Goal: Communication & Community: Answer question/provide support

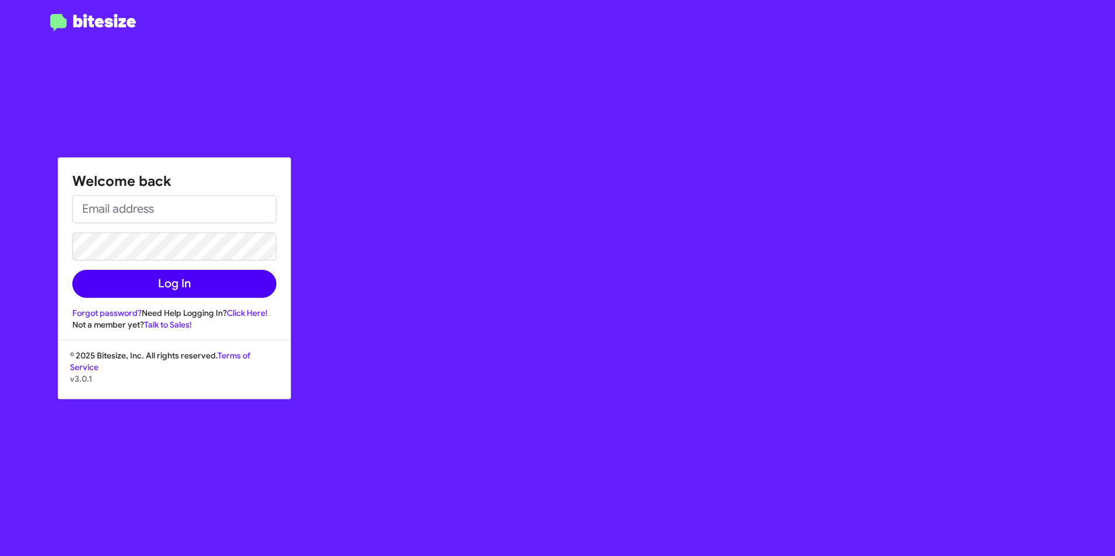
type input "[EMAIL_ADDRESS][DOMAIN_NAME]"
click at [164, 283] on button "Log In" at bounding box center [174, 284] width 204 height 28
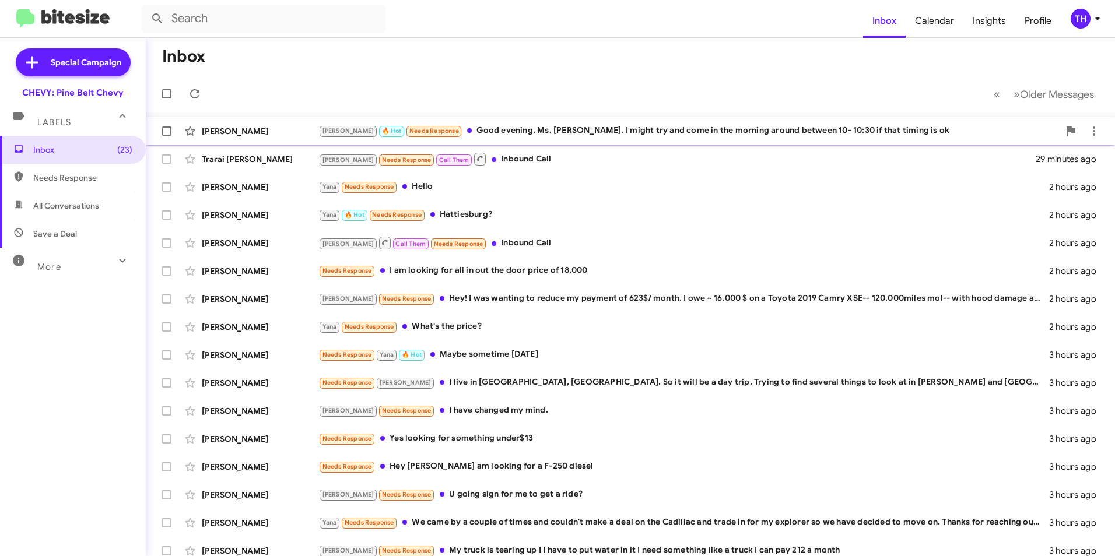
click at [623, 132] on div "[PERSON_NAME] 🔥 Hot Needs Response Good evening, Ms. [PERSON_NAME]. I might try…" at bounding box center [688, 130] width 741 height 13
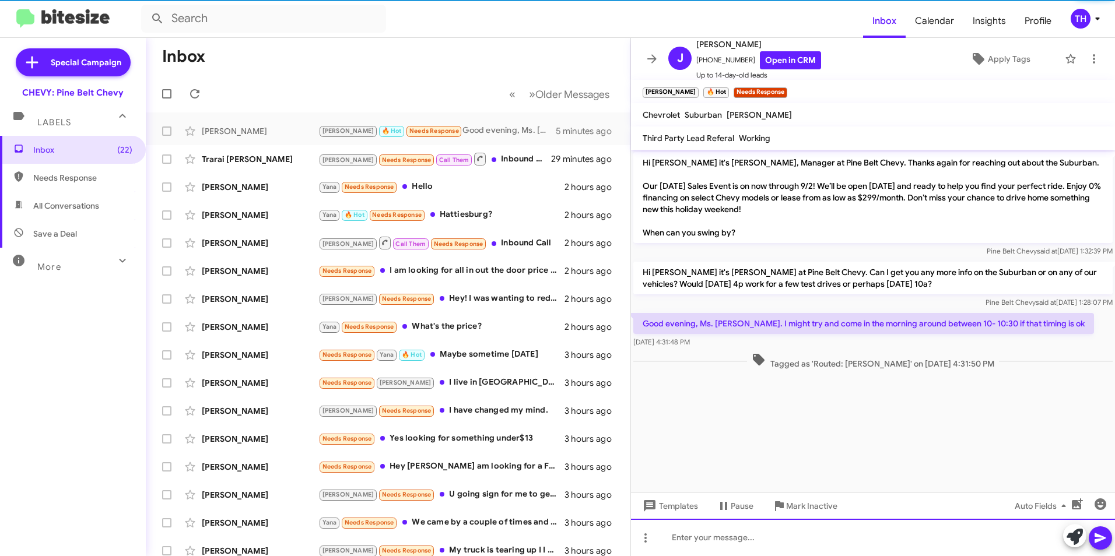
click at [681, 539] on div at bounding box center [873, 537] width 484 height 37
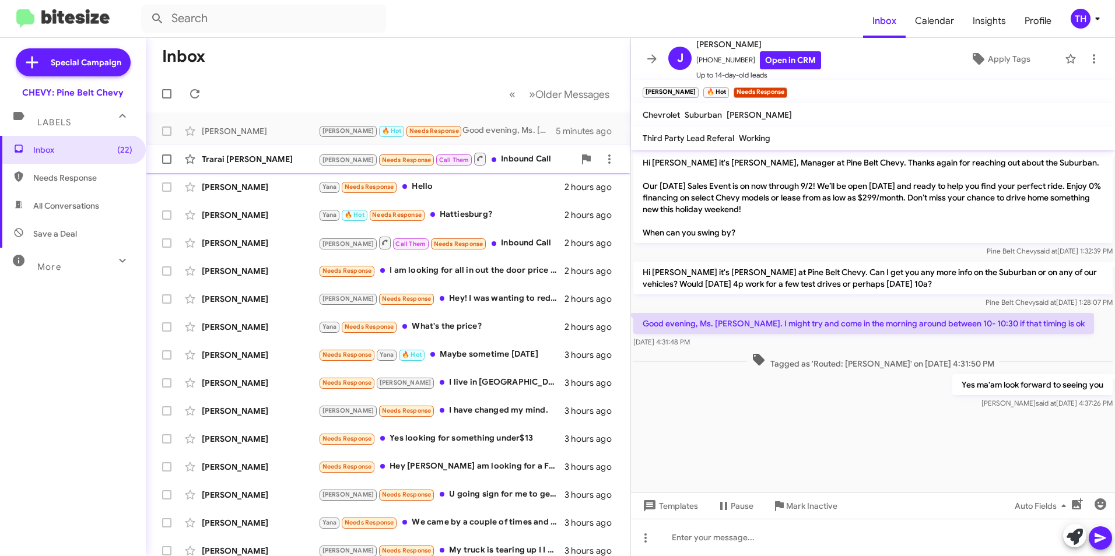
click at [229, 153] on div "Trarai [PERSON_NAME]" at bounding box center [260, 159] width 117 height 12
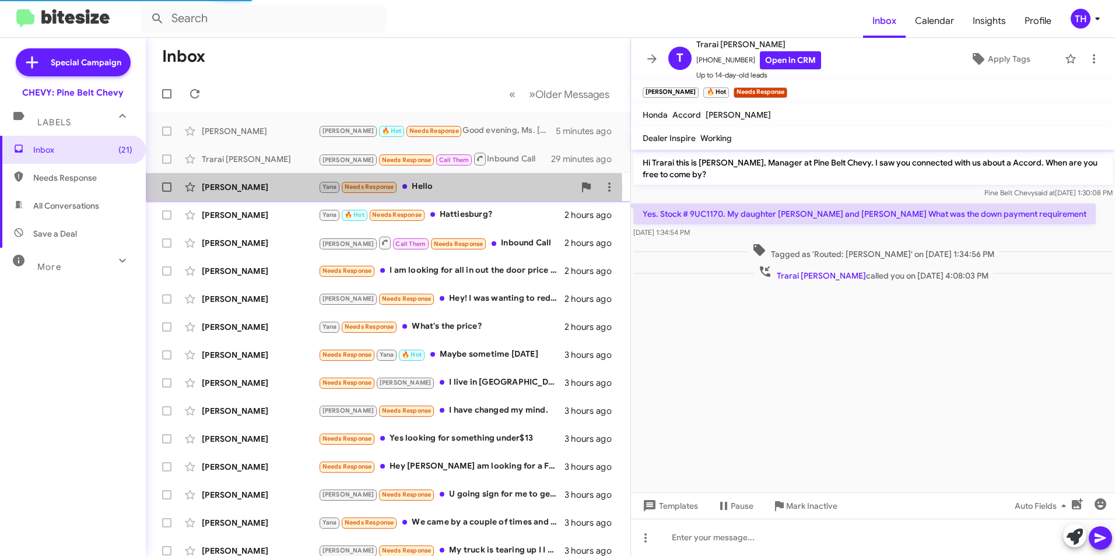
click at [235, 189] on div "[PERSON_NAME]" at bounding box center [260, 187] width 117 height 12
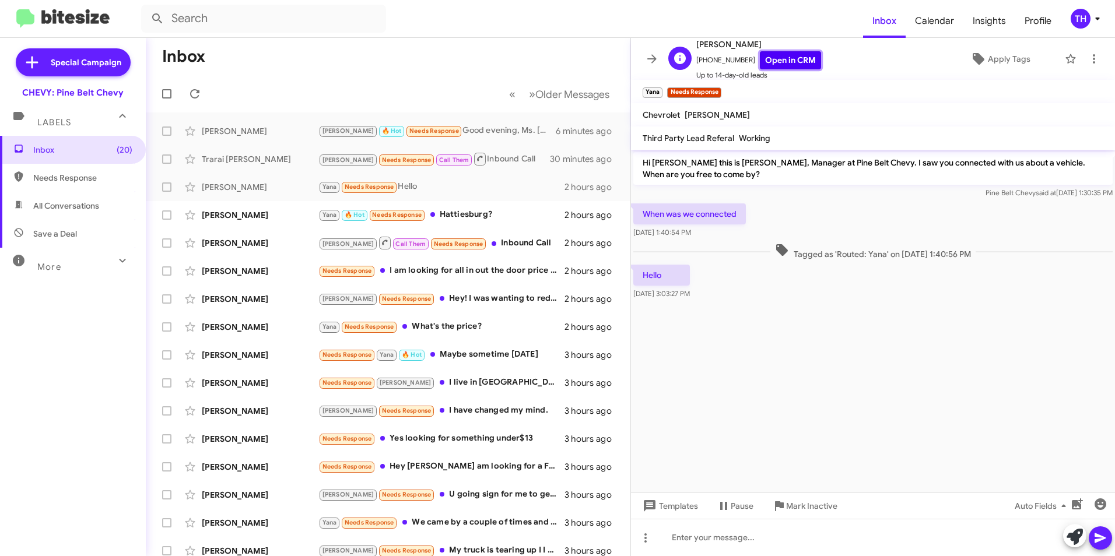
click at [784, 65] on link "Open in CRM" at bounding box center [790, 60] width 61 height 18
click at [695, 536] on div at bounding box center [873, 537] width 484 height 37
click at [251, 225] on div "[PERSON_NAME] 🔥 Hot Needs Response Hattiesburg? 2 hours ago" at bounding box center [388, 215] width 466 height 23
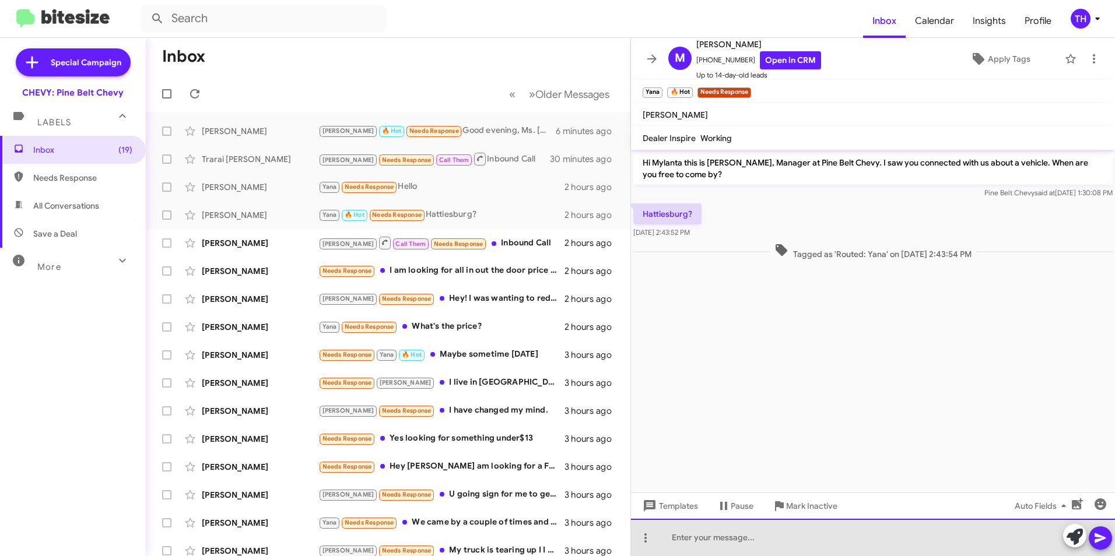
click at [724, 544] on div at bounding box center [873, 537] width 484 height 37
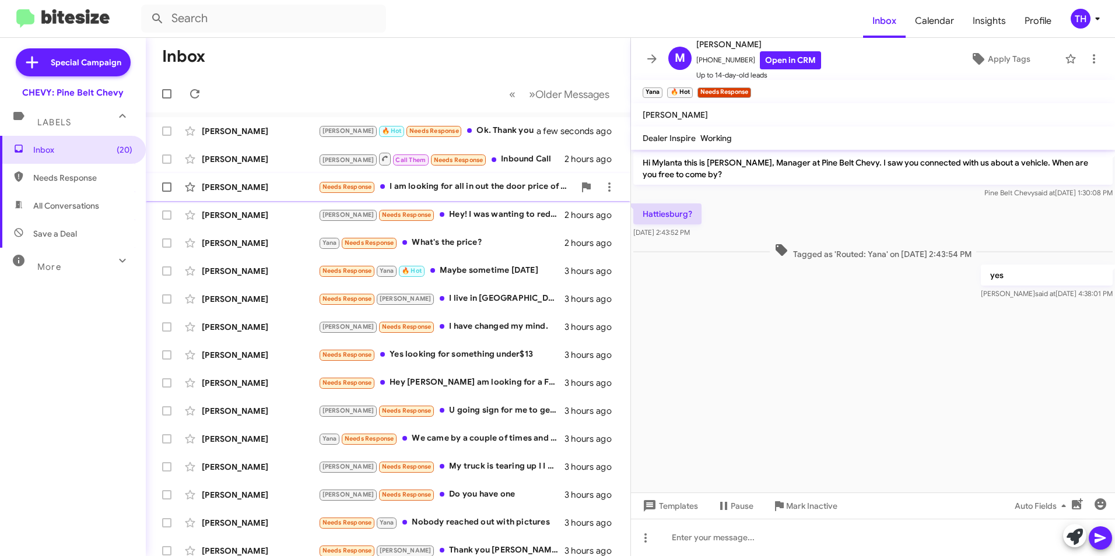
click at [273, 190] on div "[PERSON_NAME]" at bounding box center [260, 187] width 117 height 12
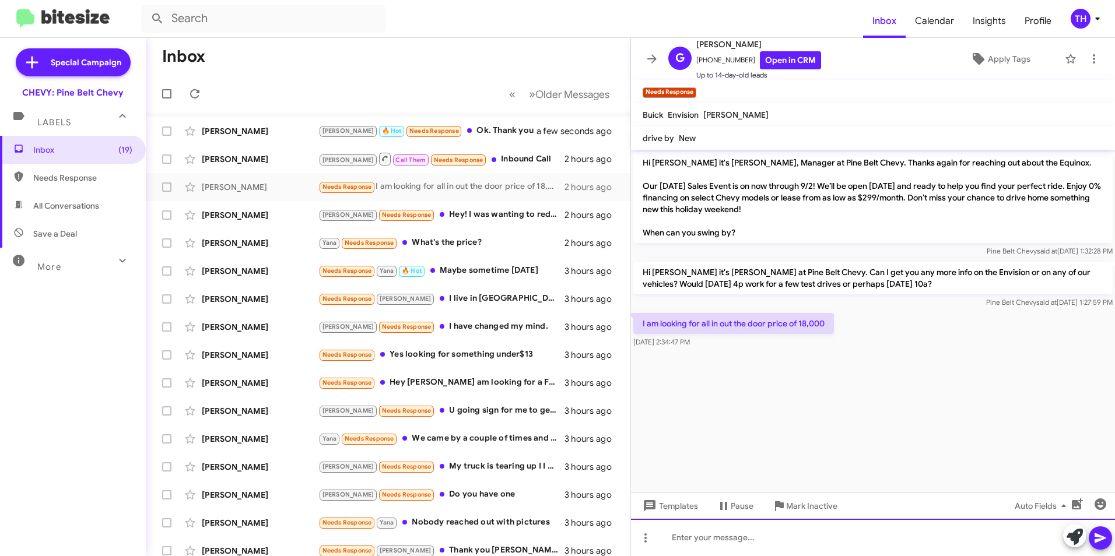
click at [687, 542] on div at bounding box center [873, 537] width 484 height 37
click at [726, 546] on div at bounding box center [873, 537] width 484 height 37
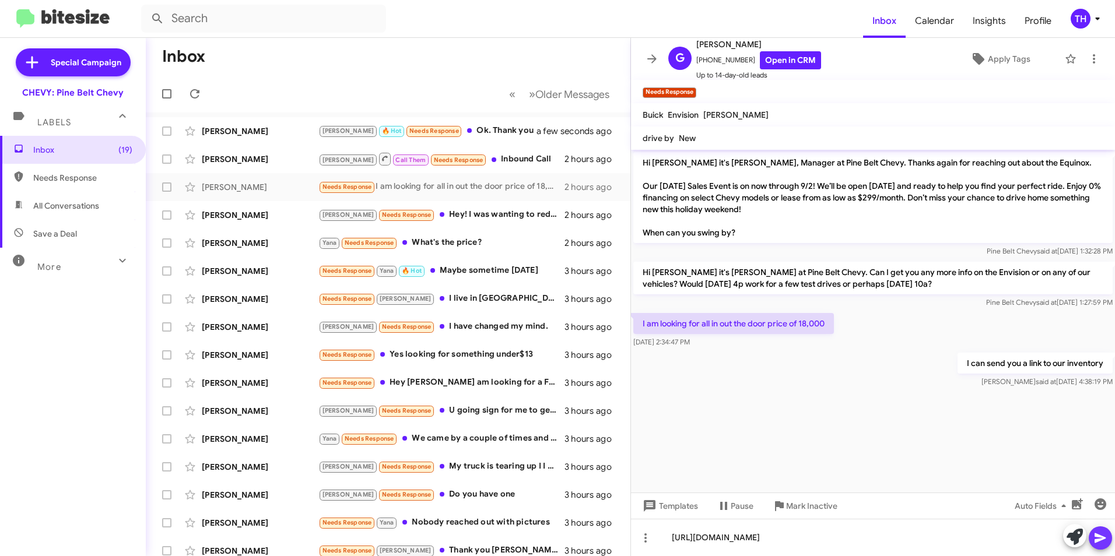
click at [1095, 536] on icon at bounding box center [1100, 539] width 11 height 10
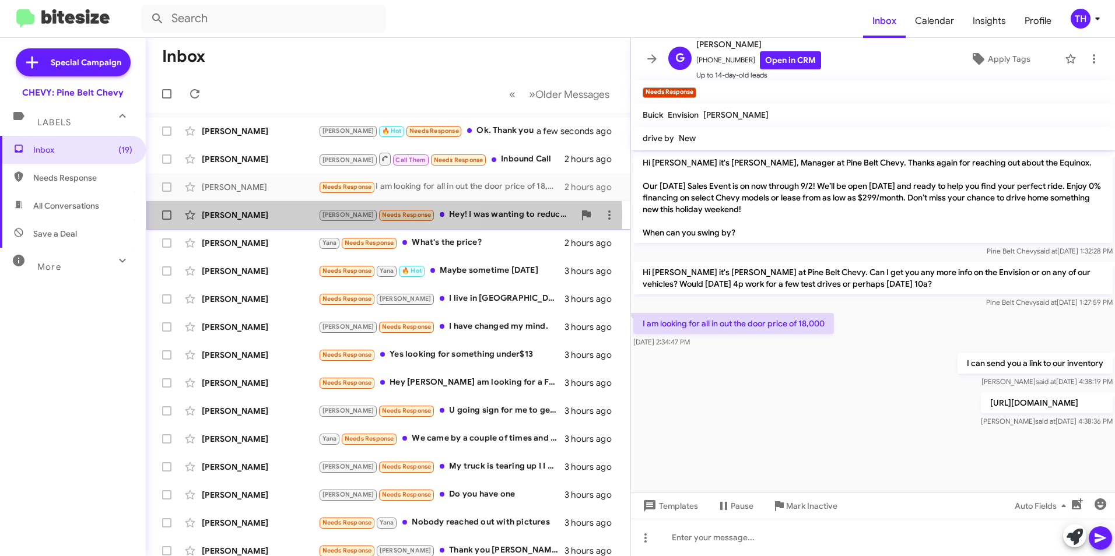
click at [254, 218] on div "[PERSON_NAME]" at bounding box center [260, 215] width 117 height 12
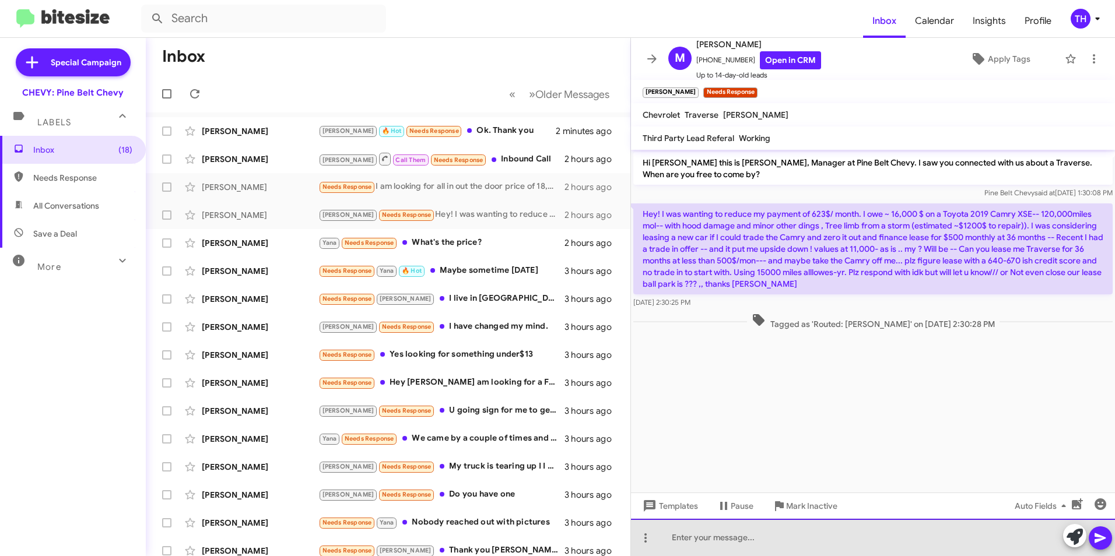
click at [686, 539] on div at bounding box center [873, 537] width 484 height 37
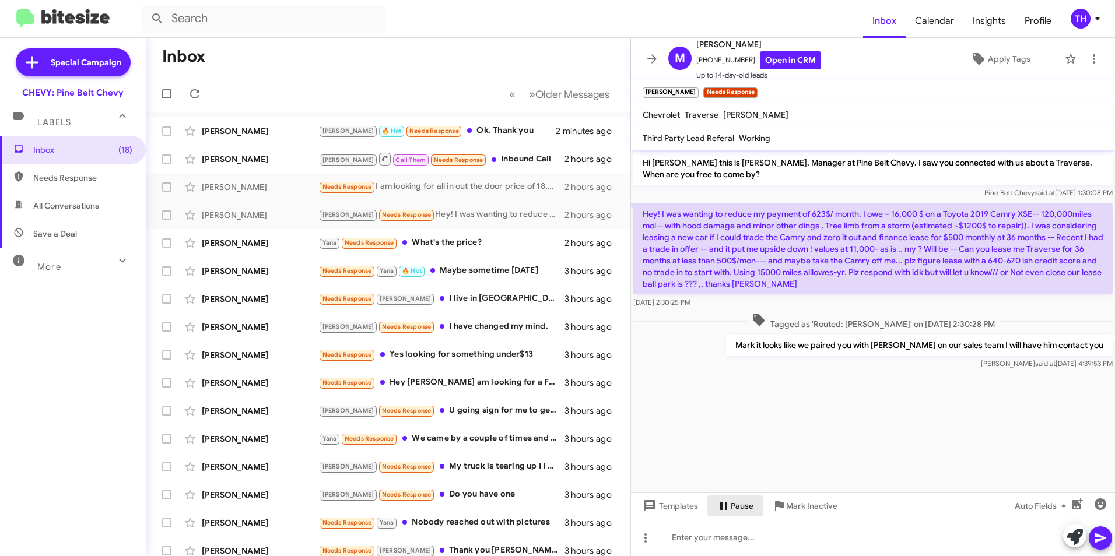
click at [737, 506] on span "Pause" at bounding box center [742, 506] width 23 height 21
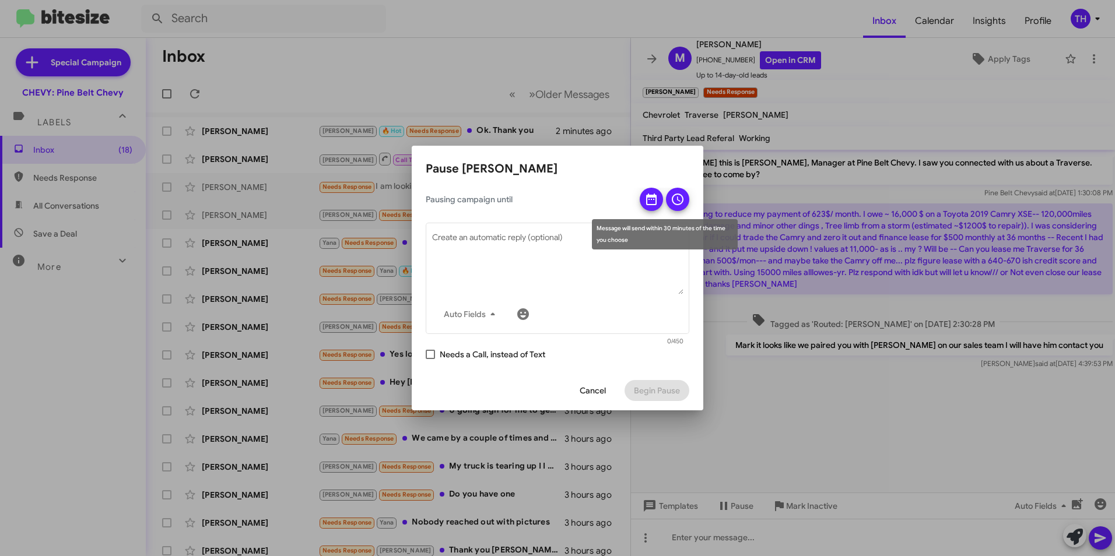
click at [653, 203] on icon at bounding box center [651, 199] width 14 height 14
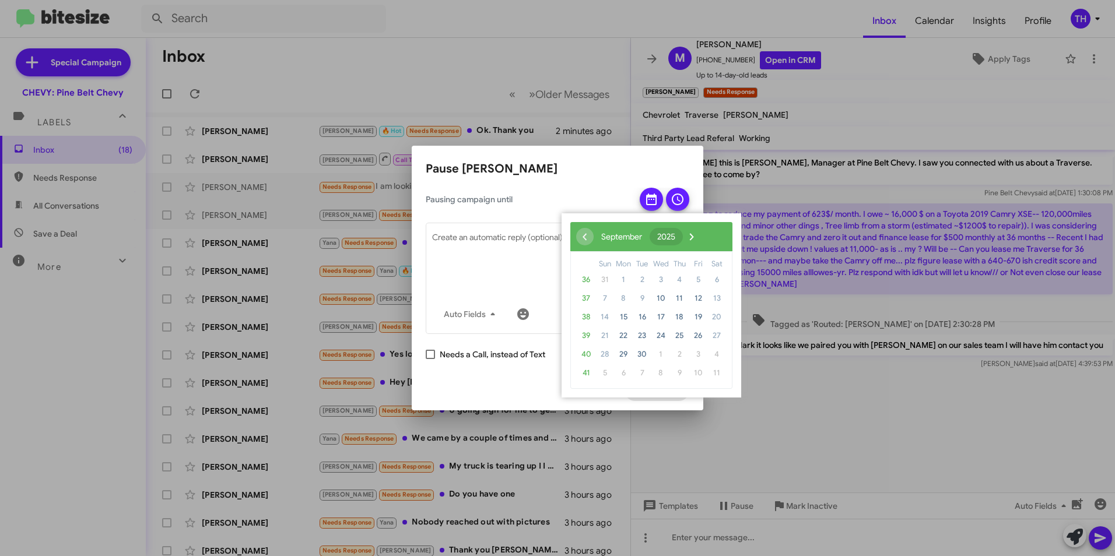
click at [675, 237] on span "2025" at bounding box center [666, 237] width 18 height 10
click at [601, 331] on span "2026" at bounding box center [595, 334] width 27 height 27
click at [595, 336] on span "2026" at bounding box center [595, 334] width 27 height 27
click at [705, 303] on span "2025" at bounding box center [707, 302] width 27 height 27
click at [695, 362] on span "December" at bounding box center [699, 364] width 54 height 19
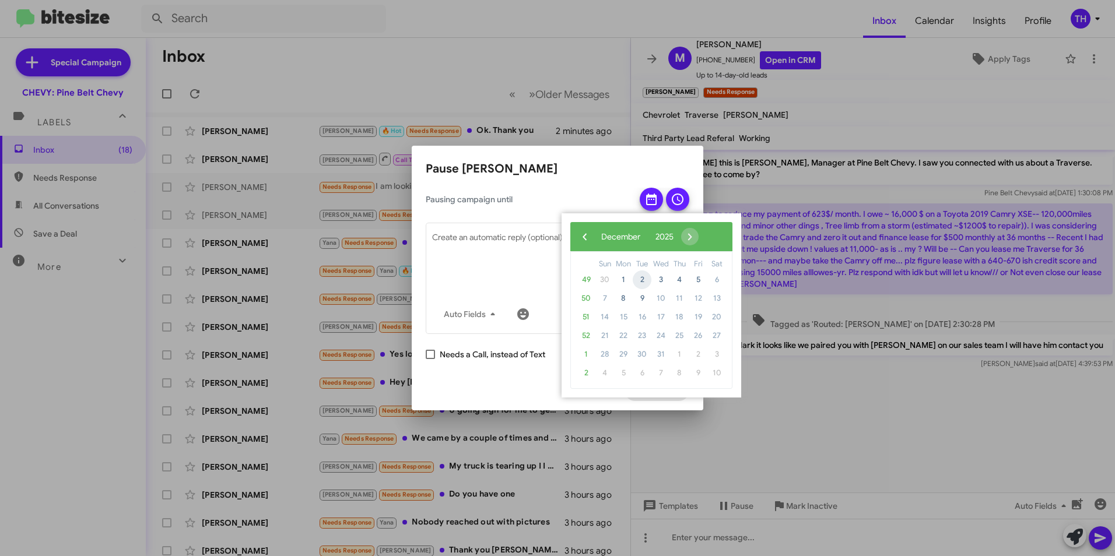
click at [644, 279] on span "2" at bounding box center [642, 280] width 19 height 19
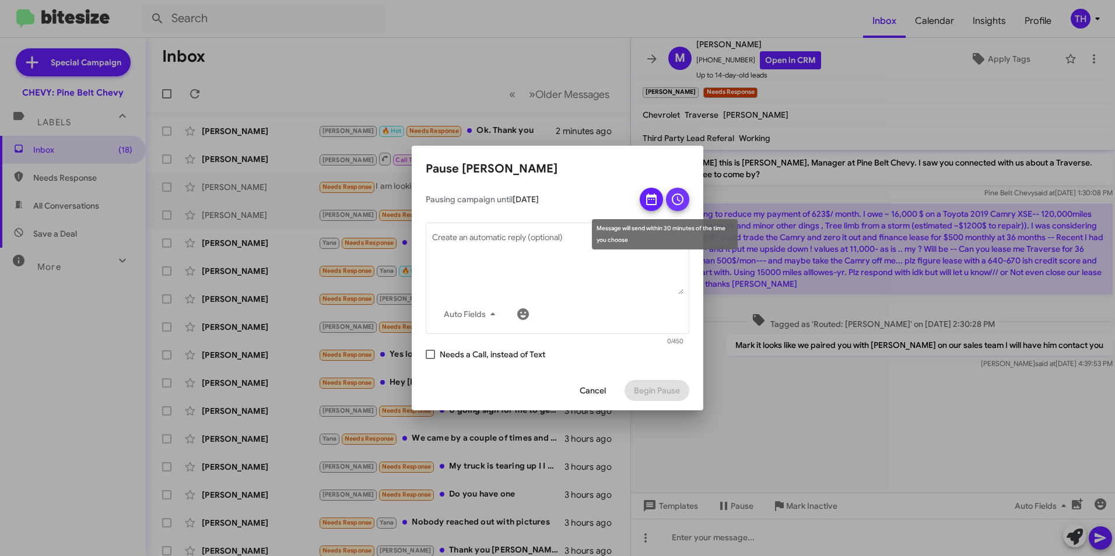
click at [674, 199] on icon at bounding box center [678, 199] width 14 height 14
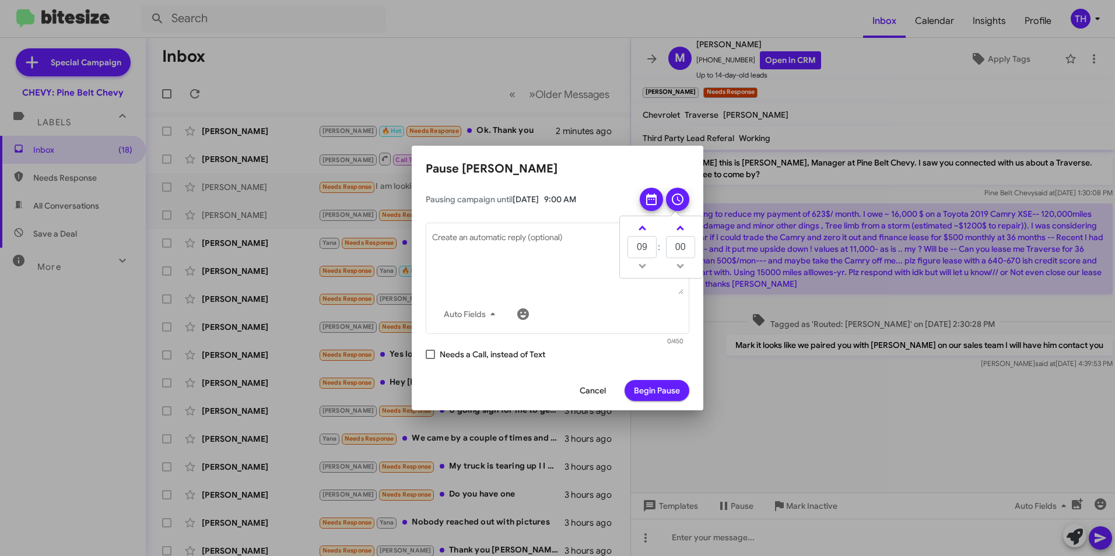
click at [658, 387] on span "Begin Pause" at bounding box center [657, 390] width 46 height 21
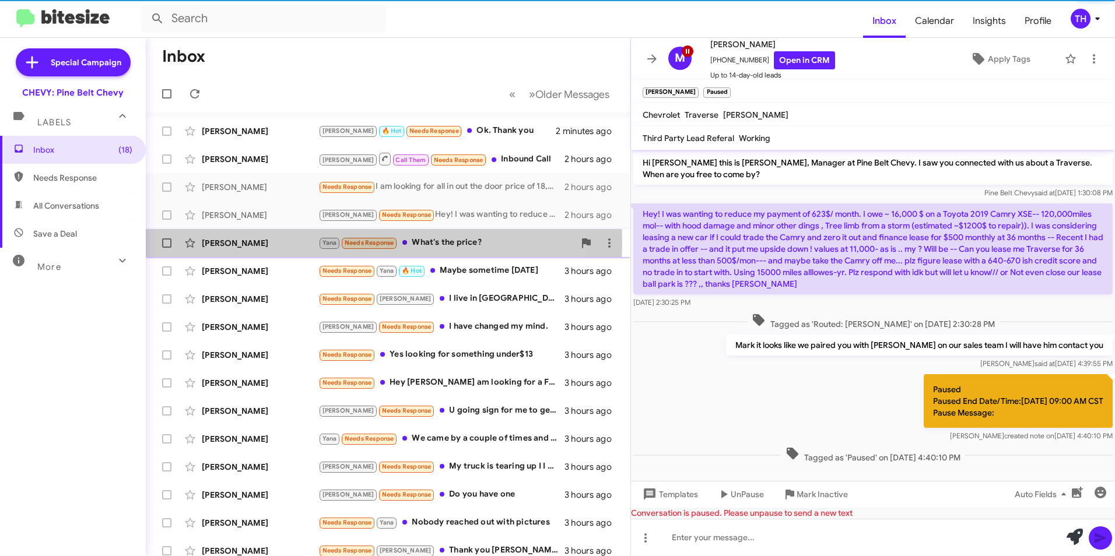
click at [233, 242] on div "[PERSON_NAME]" at bounding box center [260, 243] width 117 height 12
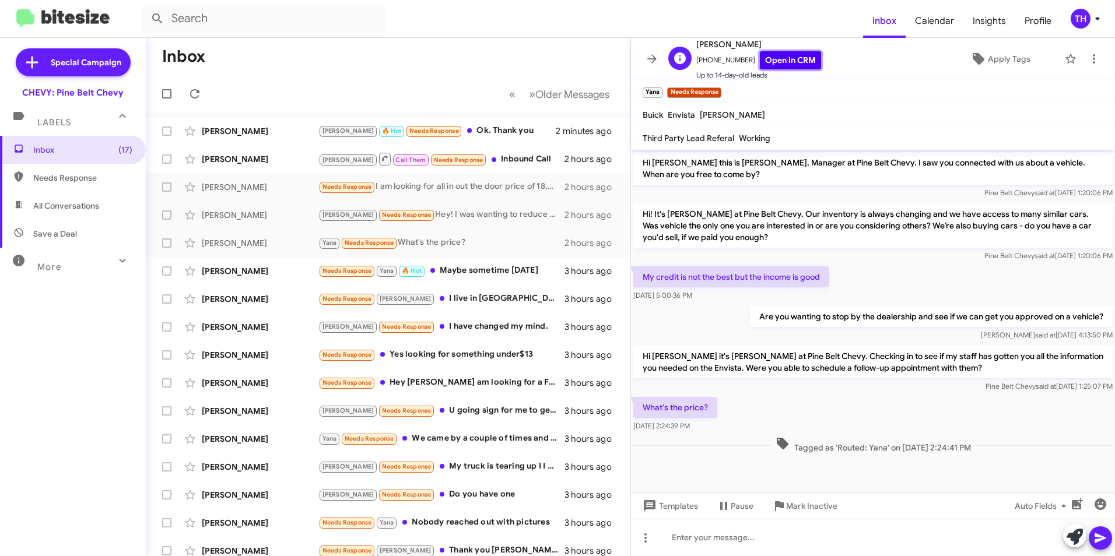
click at [773, 65] on link "Open in CRM" at bounding box center [790, 60] width 61 height 18
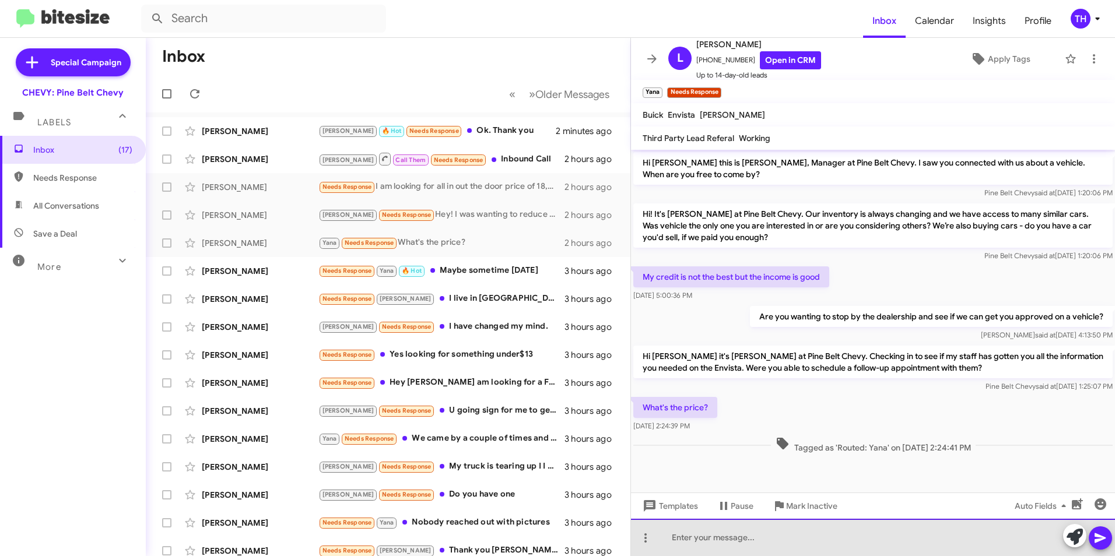
click at [692, 537] on div at bounding box center [873, 537] width 484 height 37
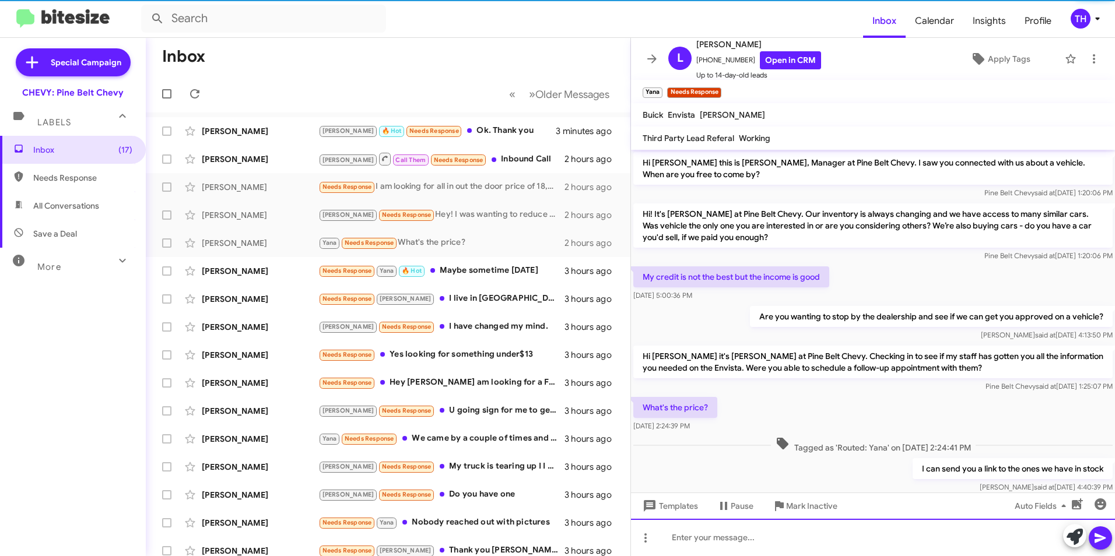
scroll to position [26, 0]
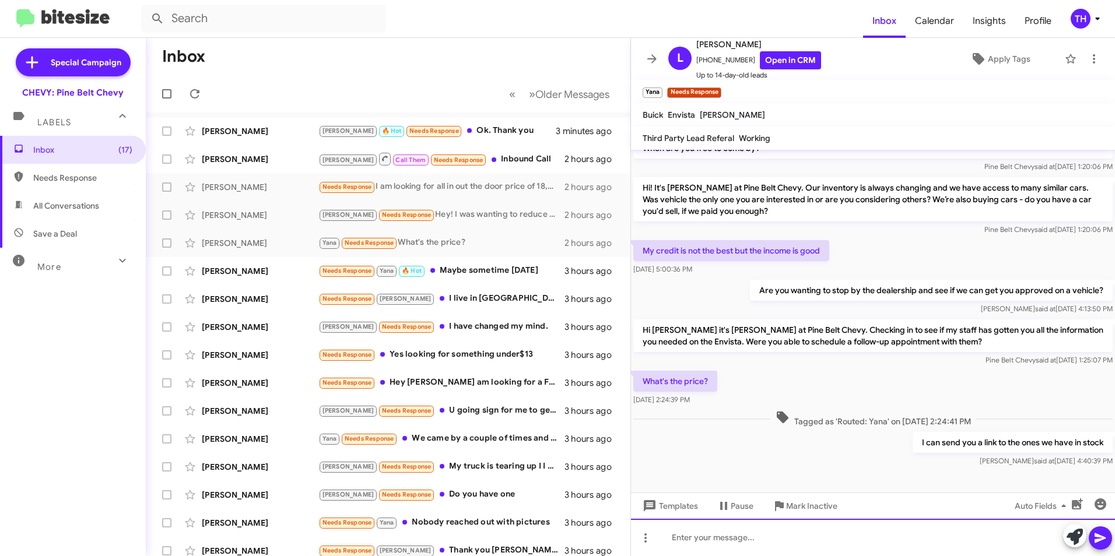
click at [704, 544] on div at bounding box center [873, 537] width 484 height 37
click at [1100, 545] on span at bounding box center [1101, 538] width 14 height 23
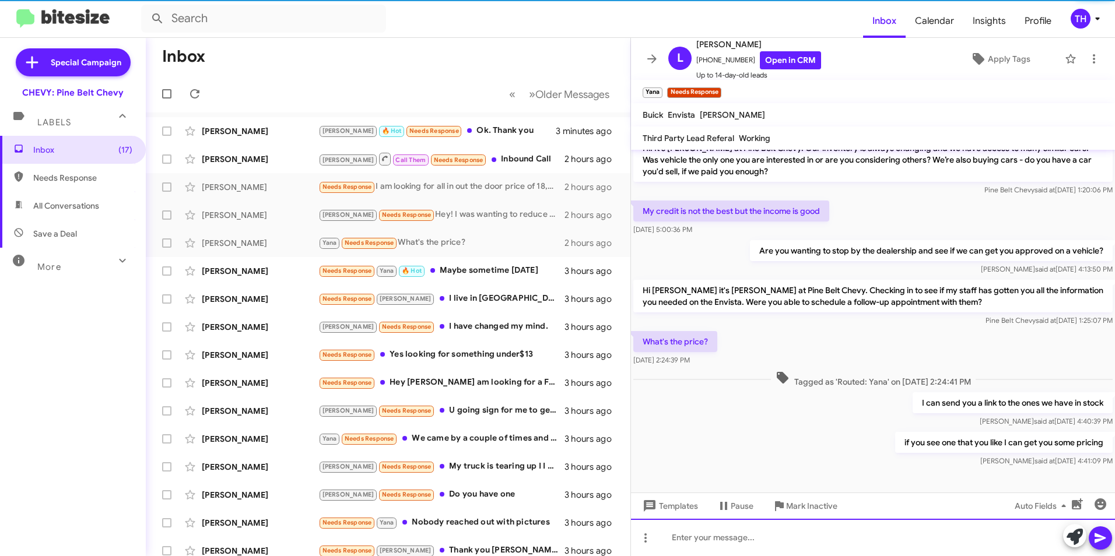
scroll to position [69, 0]
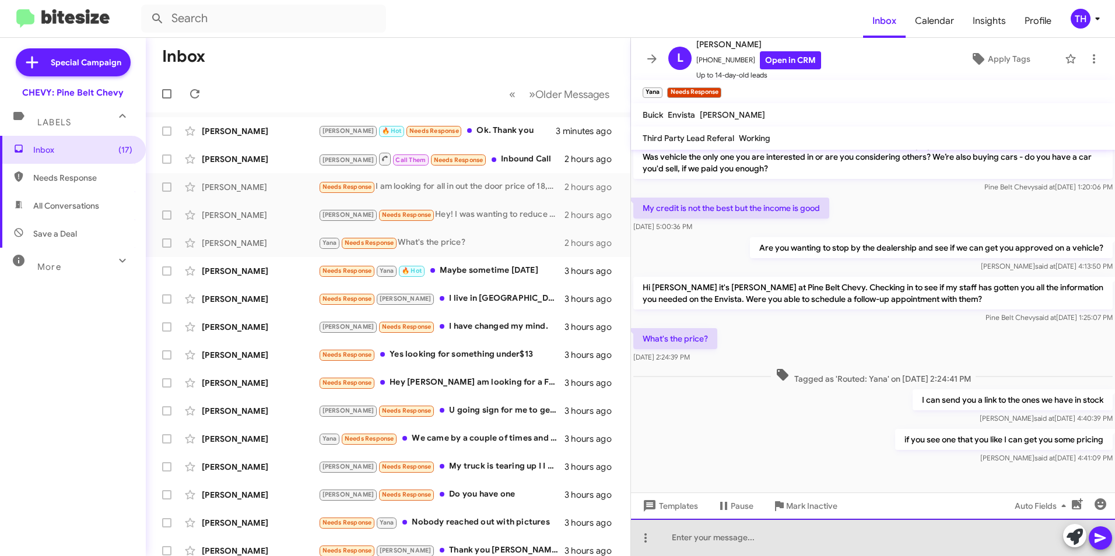
click at [683, 544] on div at bounding box center [873, 537] width 484 height 37
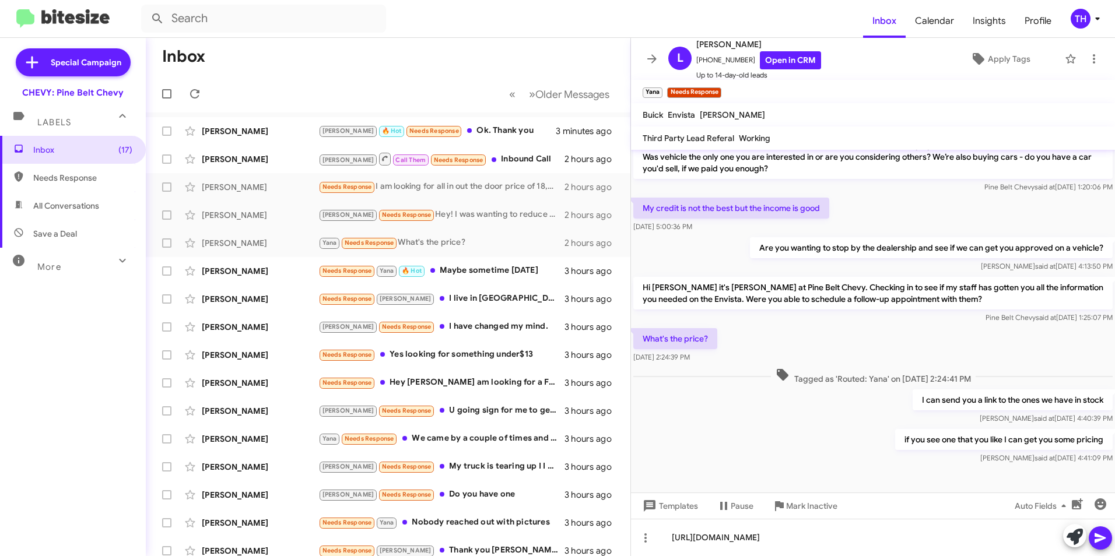
click at [1089, 542] on button at bounding box center [1100, 538] width 23 height 23
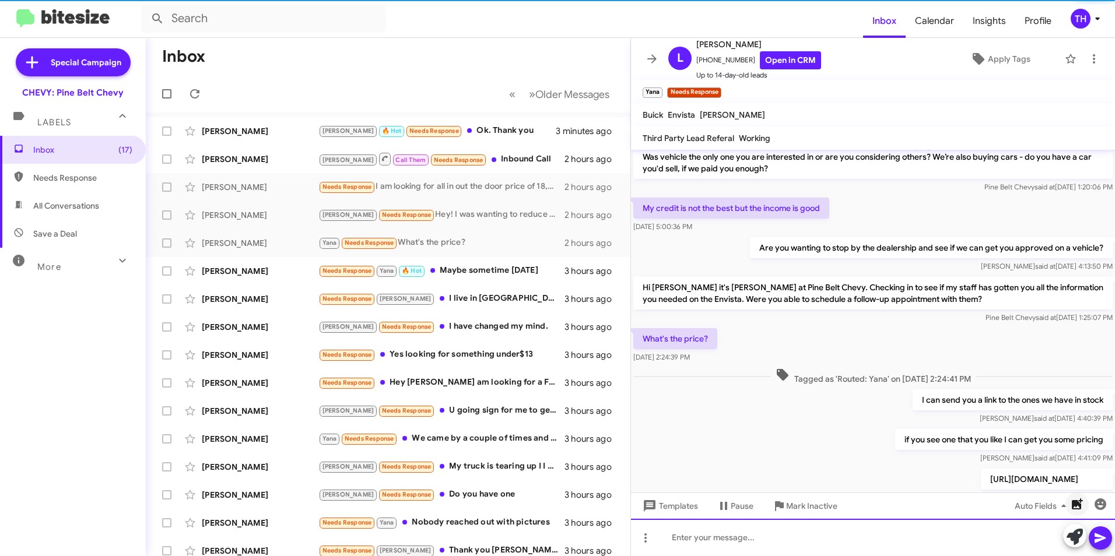
scroll to position [0, 0]
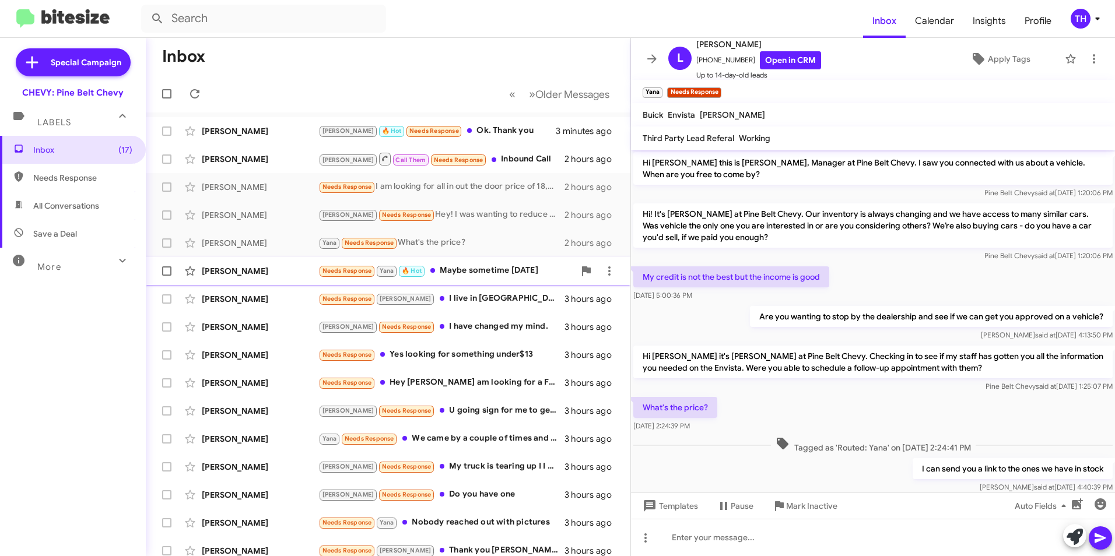
click at [268, 269] on div "[PERSON_NAME]" at bounding box center [260, 271] width 117 height 12
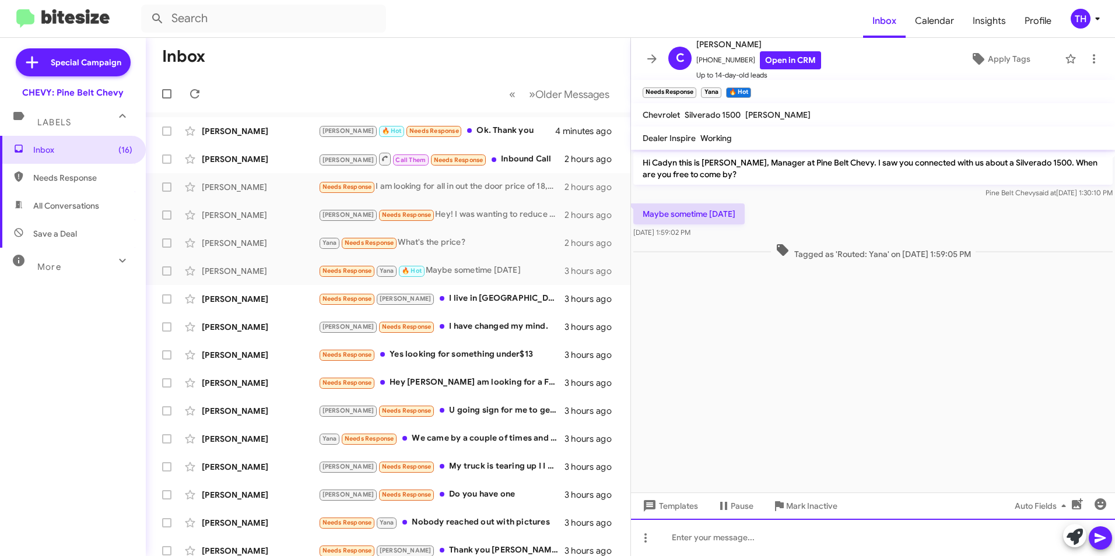
click at [720, 541] on div at bounding box center [873, 537] width 484 height 37
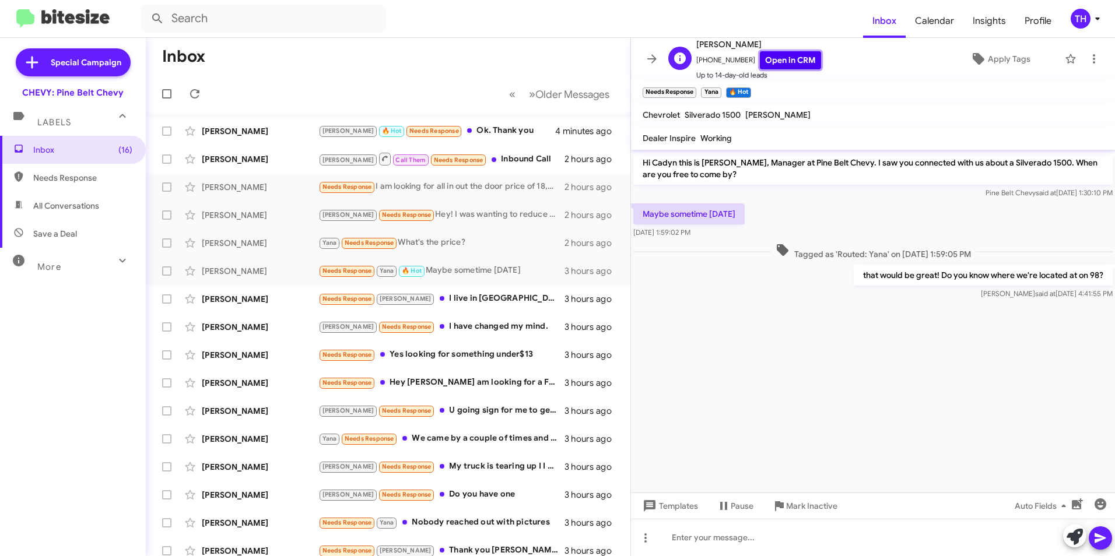
click at [776, 56] on link "Open in CRM" at bounding box center [790, 60] width 61 height 18
click at [249, 302] on div "[PERSON_NAME]" at bounding box center [260, 299] width 117 height 12
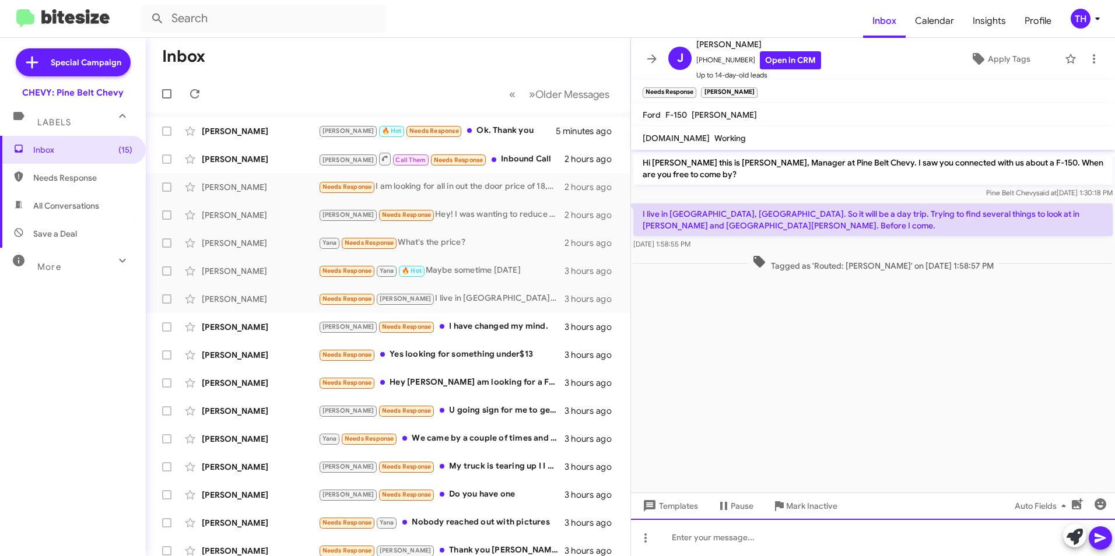
click at [706, 543] on div at bounding box center [873, 537] width 484 height 37
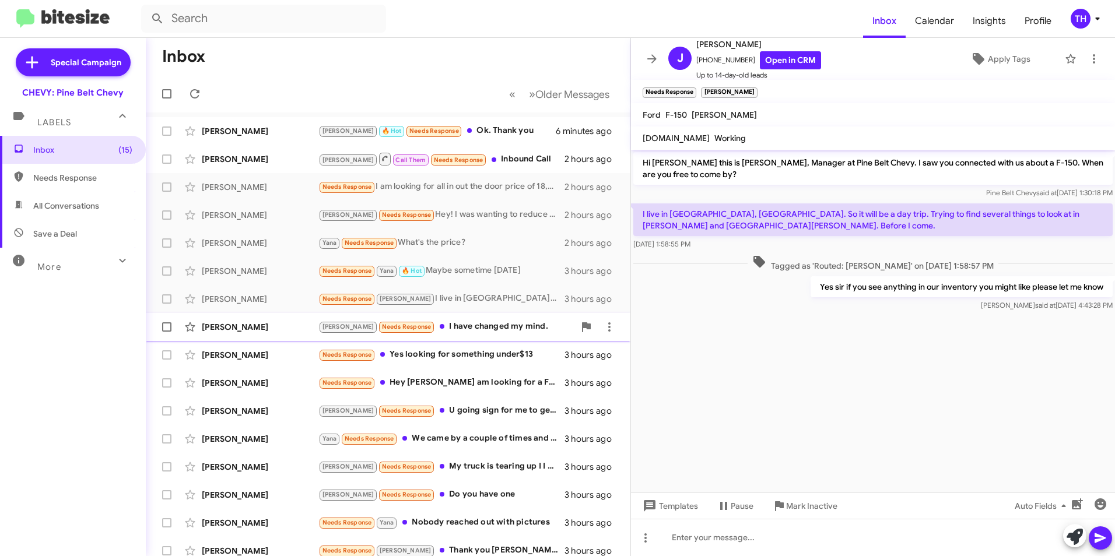
click at [254, 330] on div "[PERSON_NAME]" at bounding box center [260, 327] width 117 height 12
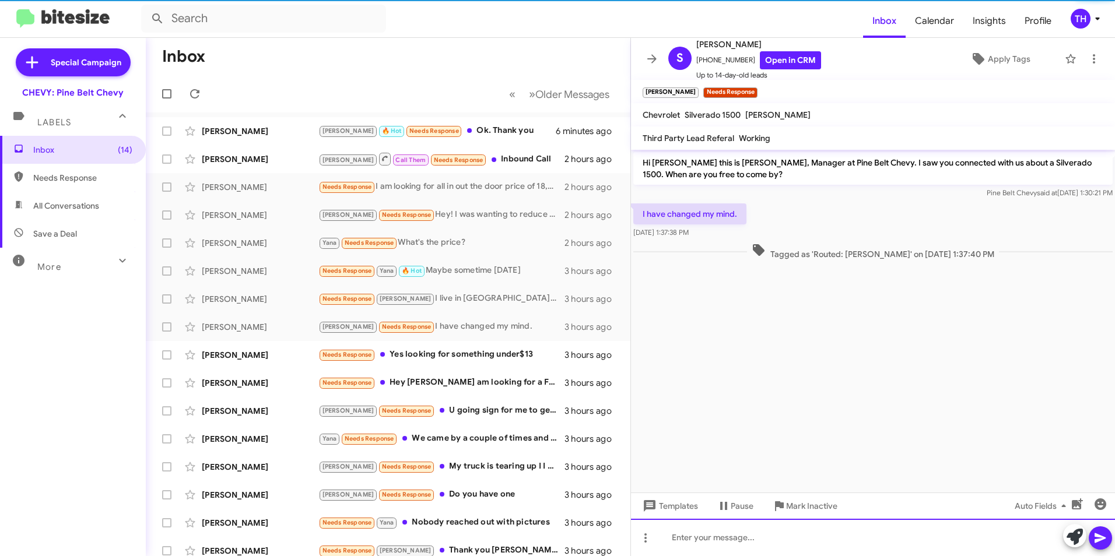
click at [679, 540] on div at bounding box center [873, 537] width 484 height 37
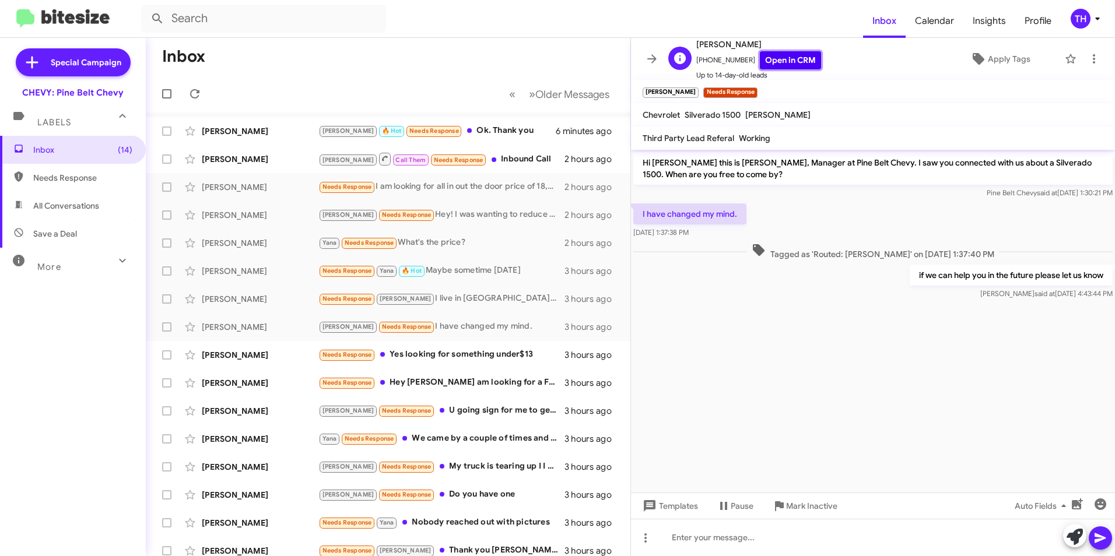
click at [786, 56] on link "Open in CRM" at bounding box center [790, 60] width 61 height 18
click at [1008, 64] on span "Apply Tags" at bounding box center [1009, 58] width 43 height 21
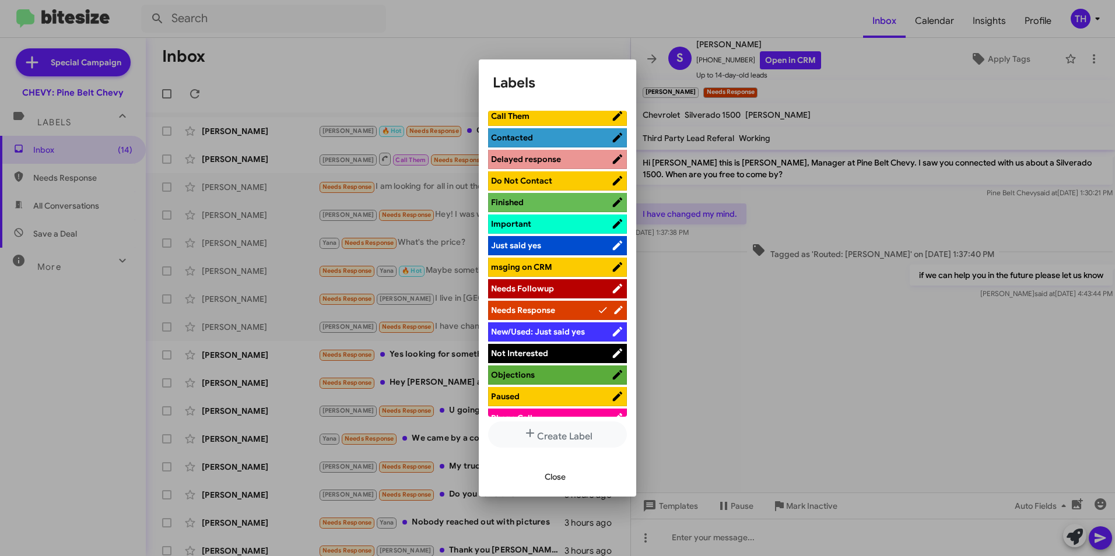
scroll to position [292, 0]
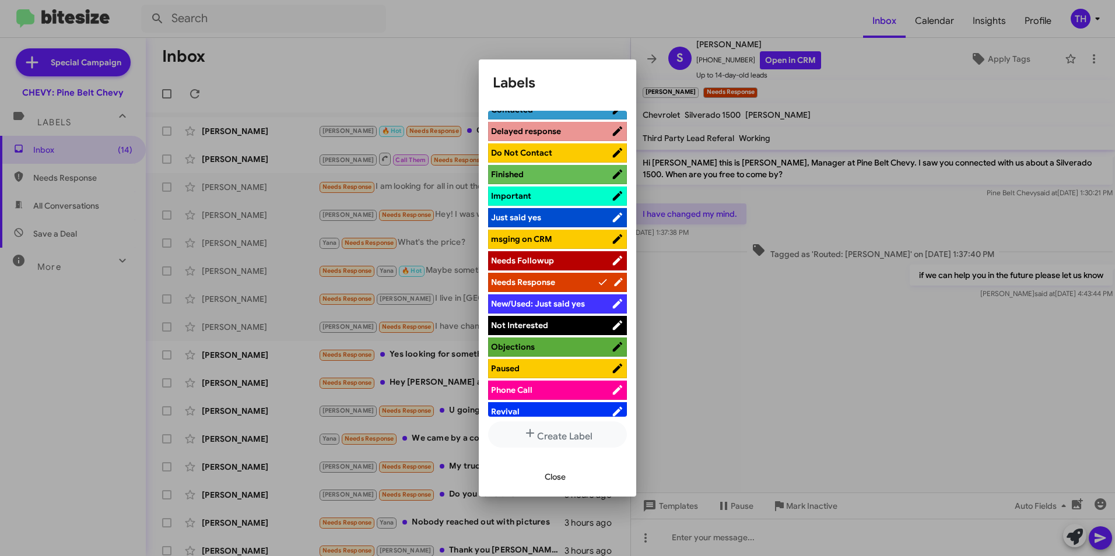
click at [531, 320] on span "Not Interested" at bounding box center [519, 325] width 57 height 10
click at [558, 479] on span "Close" at bounding box center [555, 477] width 21 height 21
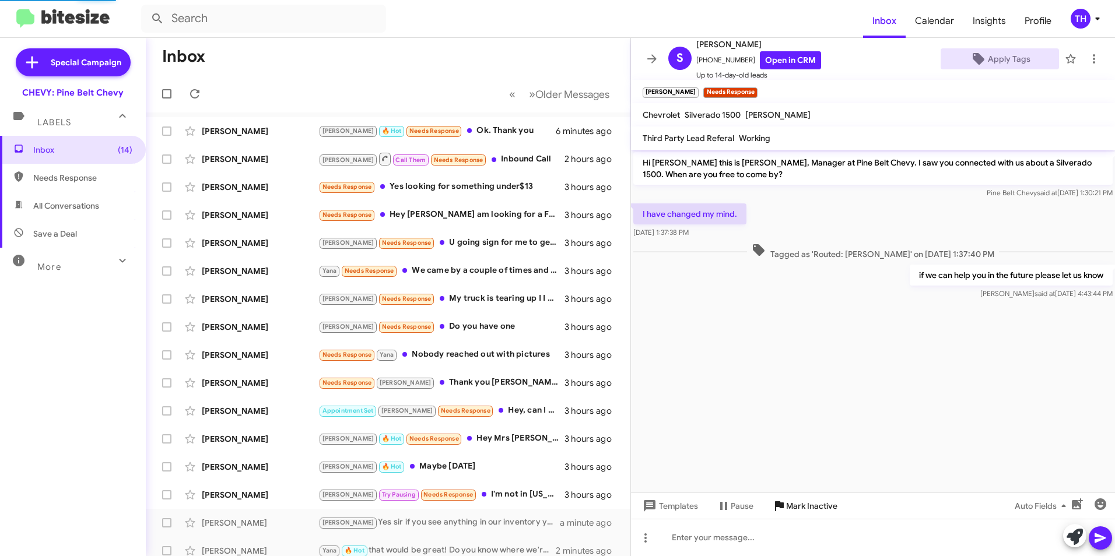
click at [797, 512] on span "Mark Inactive" at bounding box center [811, 506] width 51 height 21
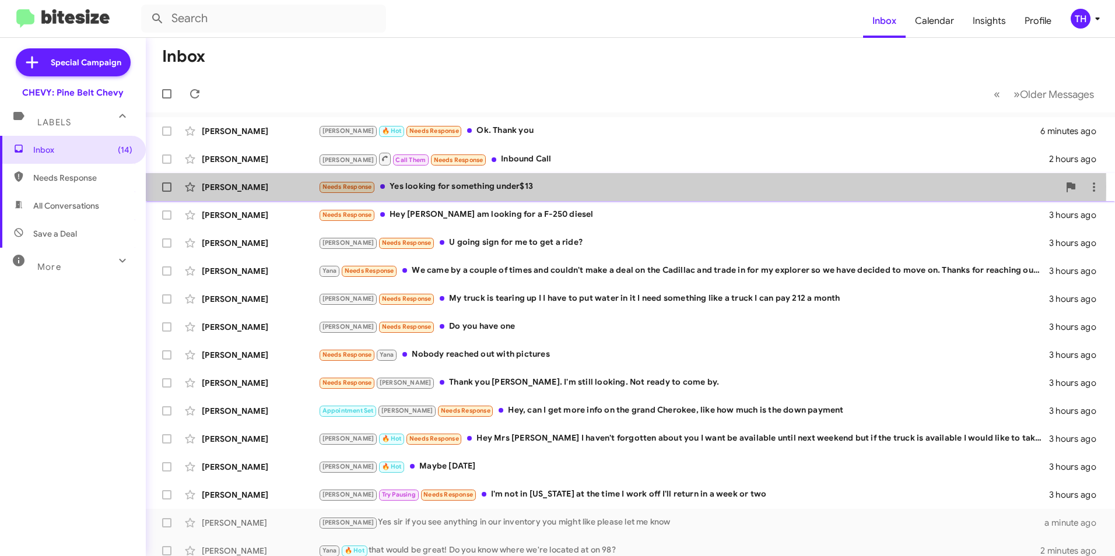
click at [455, 187] on div "Needs Response Yes looking for something under$13" at bounding box center [688, 186] width 741 height 13
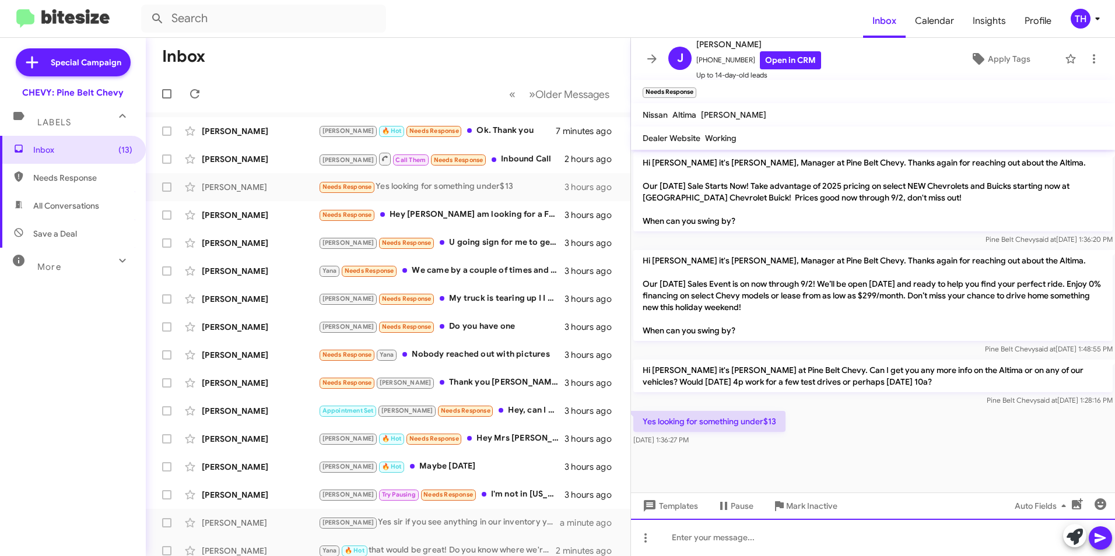
click at [697, 543] on div at bounding box center [873, 537] width 484 height 37
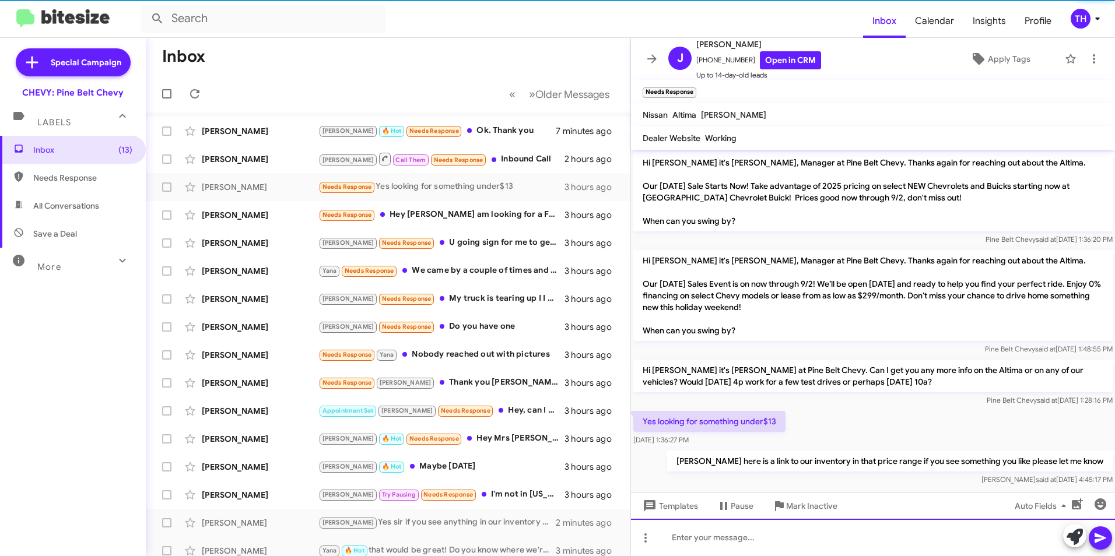
scroll to position [10, 0]
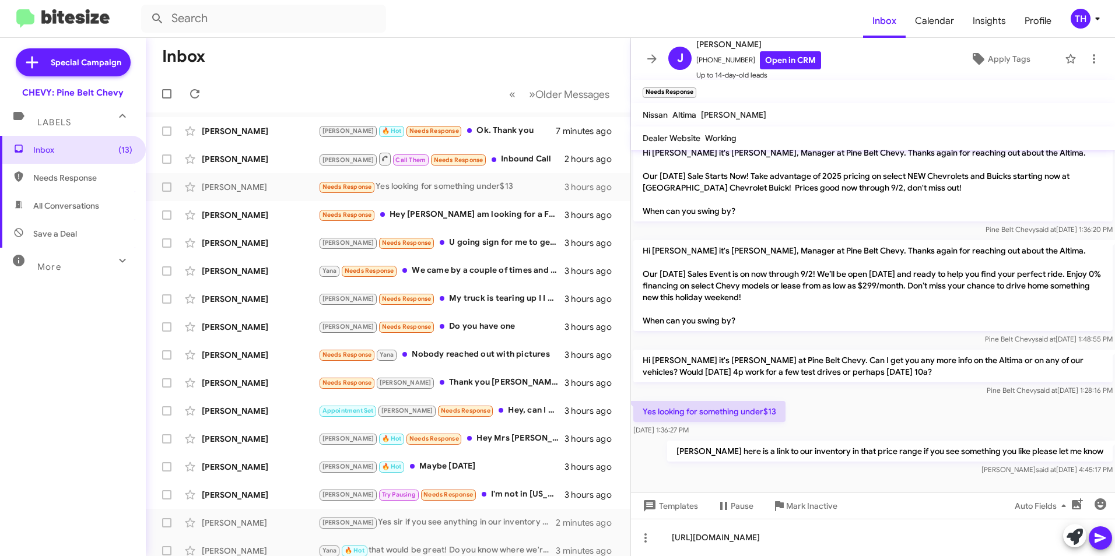
click at [1099, 541] on icon at bounding box center [1100, 539] width 11 height 10
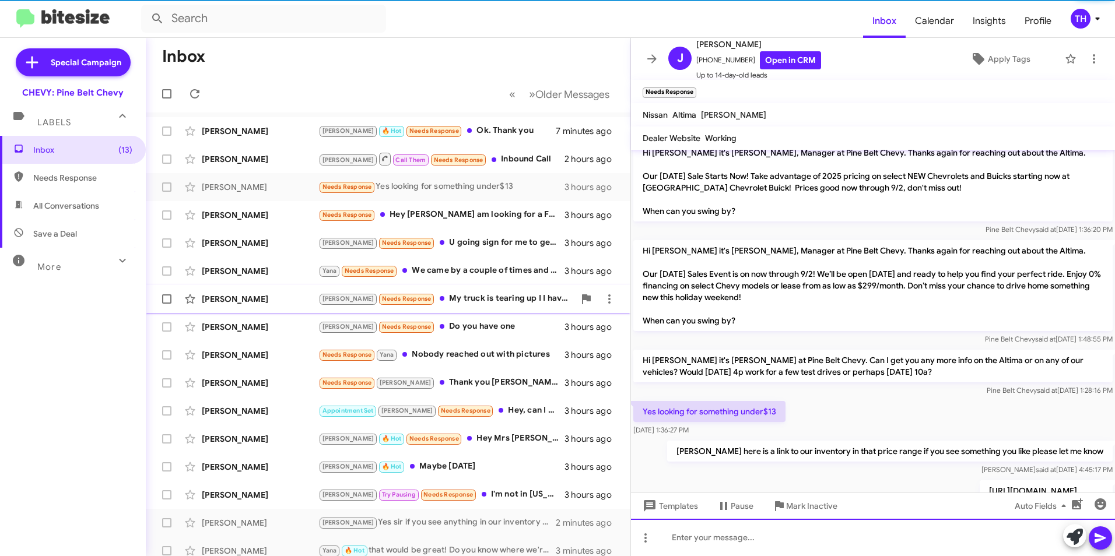
scroll to position [76, 0]
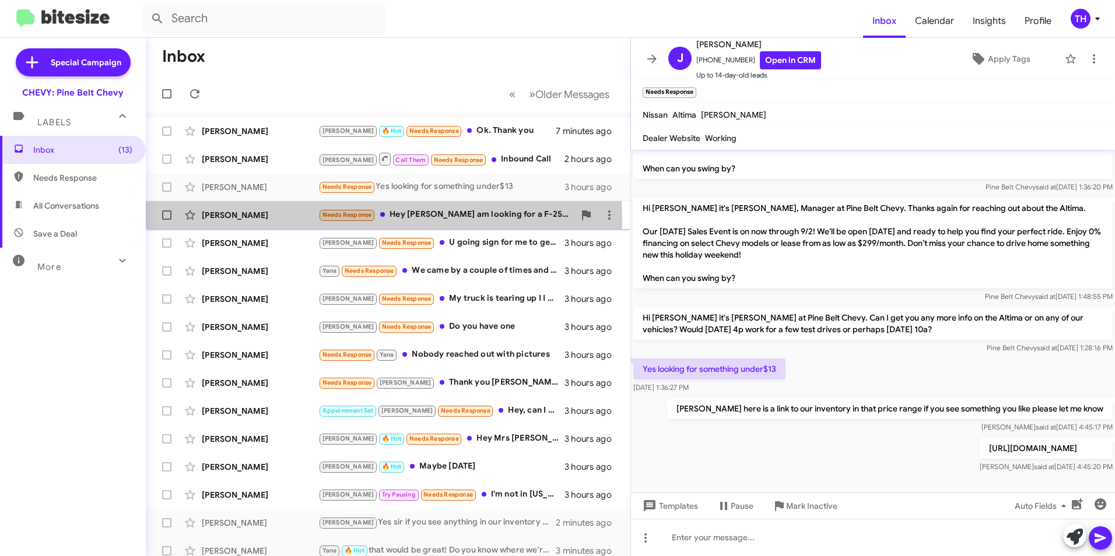
click at [258, 220] on div "[PERSON_NAME]" at bounding box center [260, 215] width 117 height 12
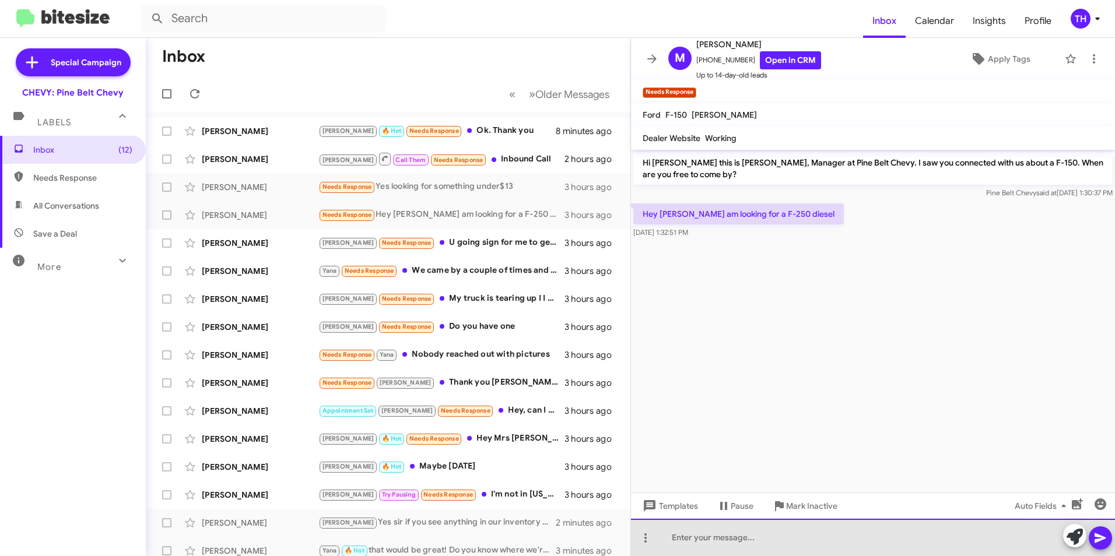
click at [698, 539] on div at bounding box center [873, 537] width 484 height 37
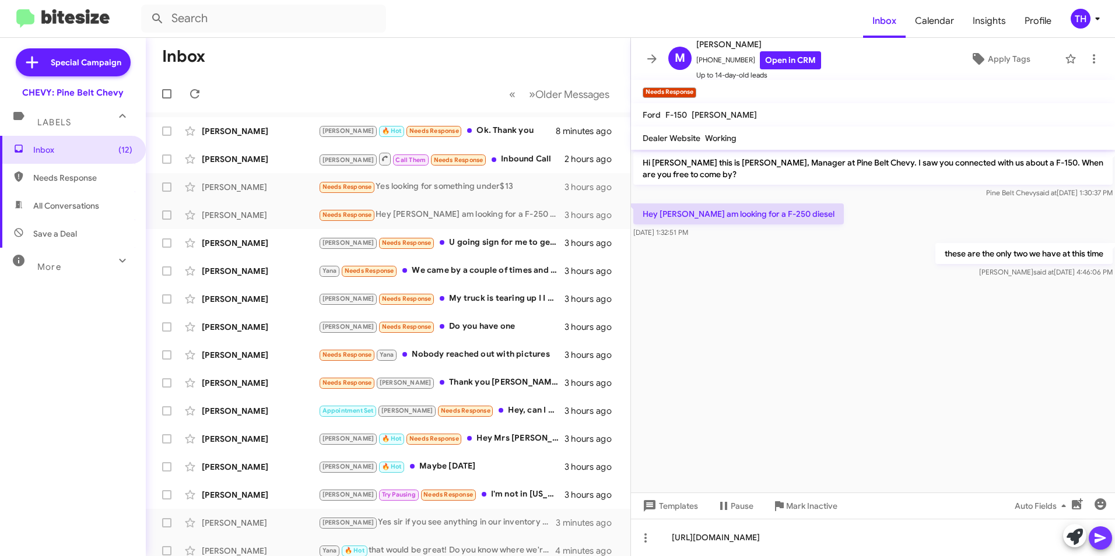
click at [1099, 542] on icon at bounding box center [1101, 538] width 14 height 14
click at [236, 244] on div "[PERSON_NAME]" at bounding box center [260, 243] width 117 height 12
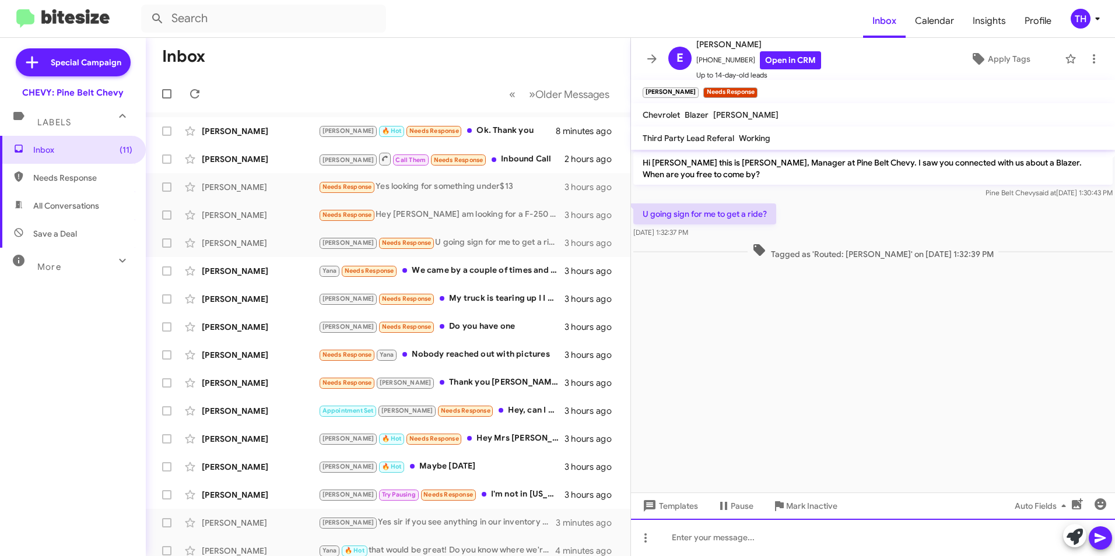
click at [706, 544] on div at bounding box center [873, 537] width 484 height 37
click at [763, 66] on link "Open in CRM" at bounding box center [790, 60] width 61 height 18
click at [671, 542] on div at bounding box center [873, 537] width 484 height 37
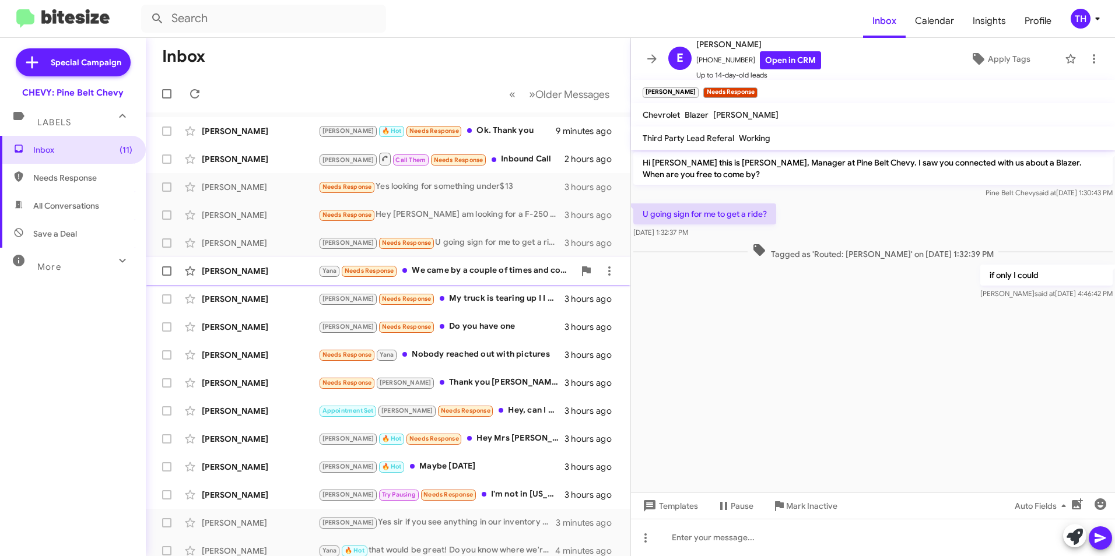
click at [255, 276] on div "[PERSON_NAME]" at bounding box center [260, 271] width 117 height 12
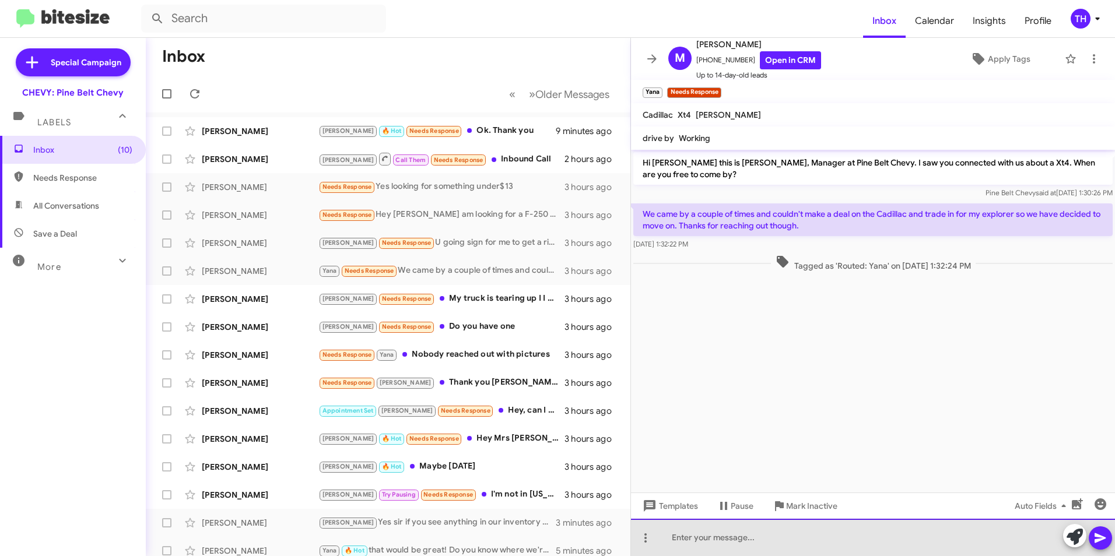
click at [699, 541] on div at bounding box center [873, 537] width 484 height 37
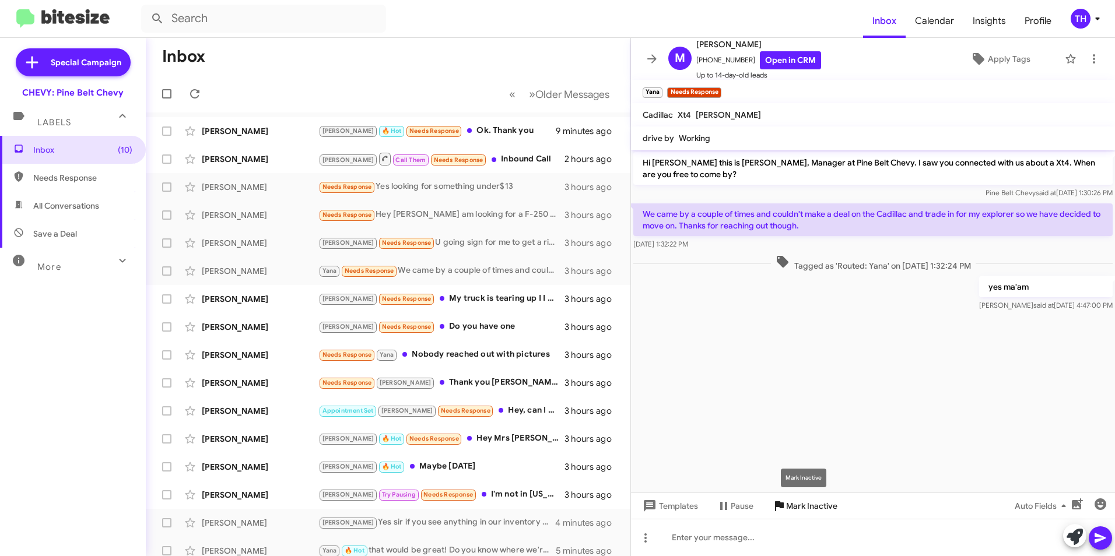
click at [797, 510] on span "Mark Inactive" at bounding box center [811, 506] width 51 height 21
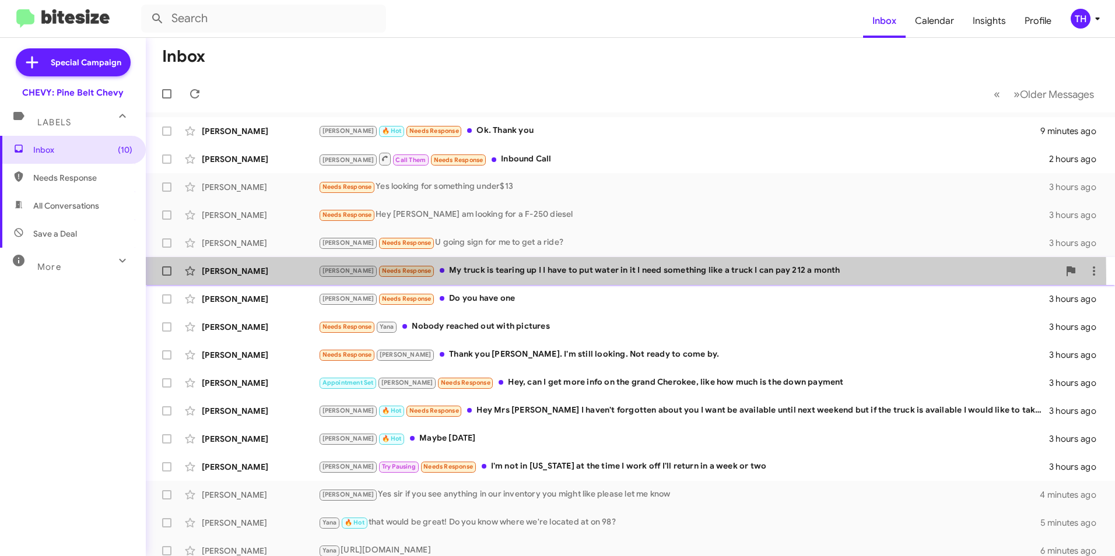
click at [243, 279] on div "[PERSON_NAME] [PERSON_NAME] Needs Response My truck is tearing up I I have to p…" at bounding box center [630, 271] width 951 height 23
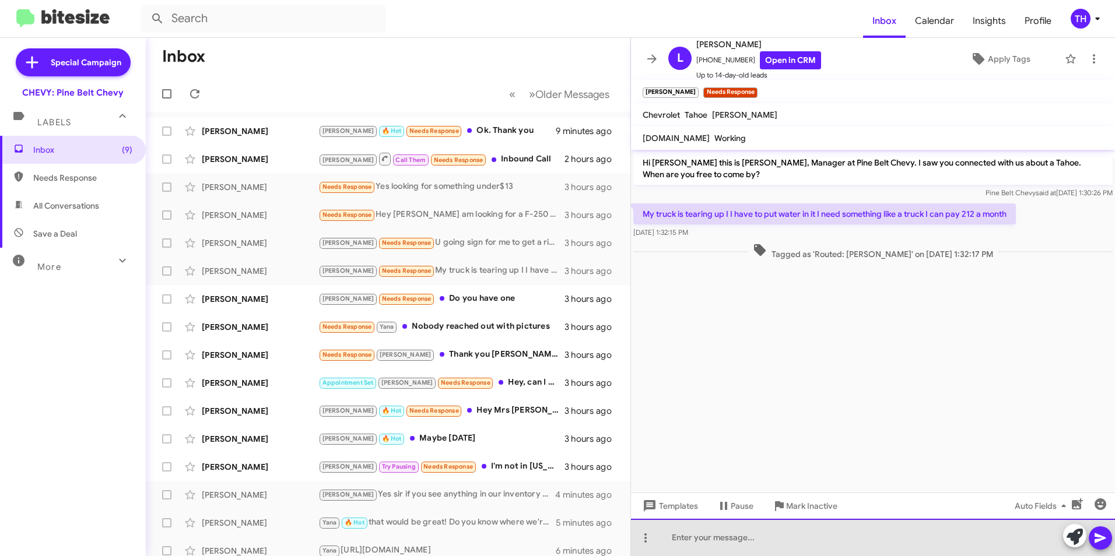
click at [674, 534] on div at bounding box center [873, 537] width 484 height 37
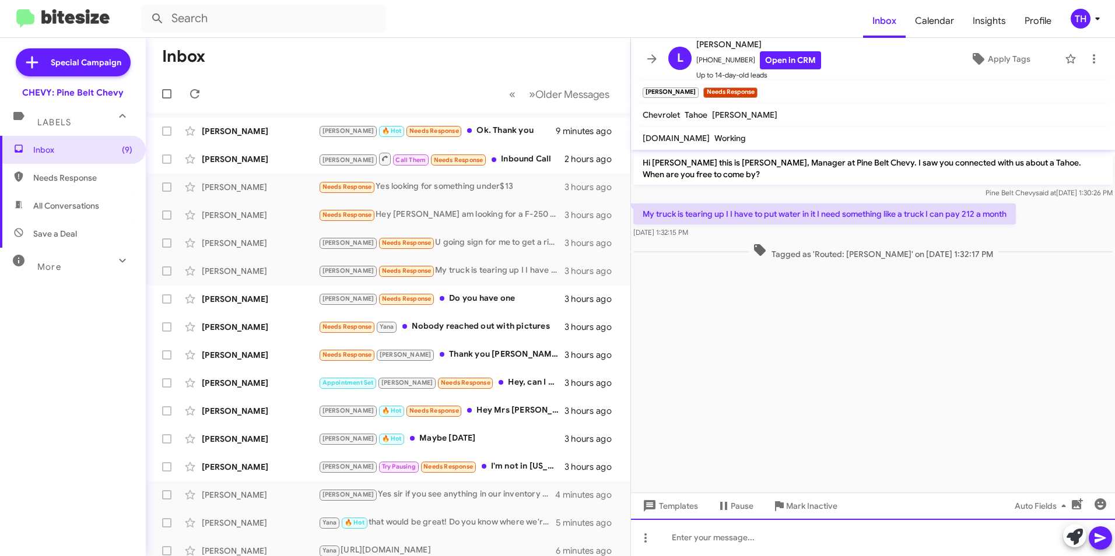
paste div
click at [1106, 538] on icon at bounding box center [1101, 538] width 14 height 14
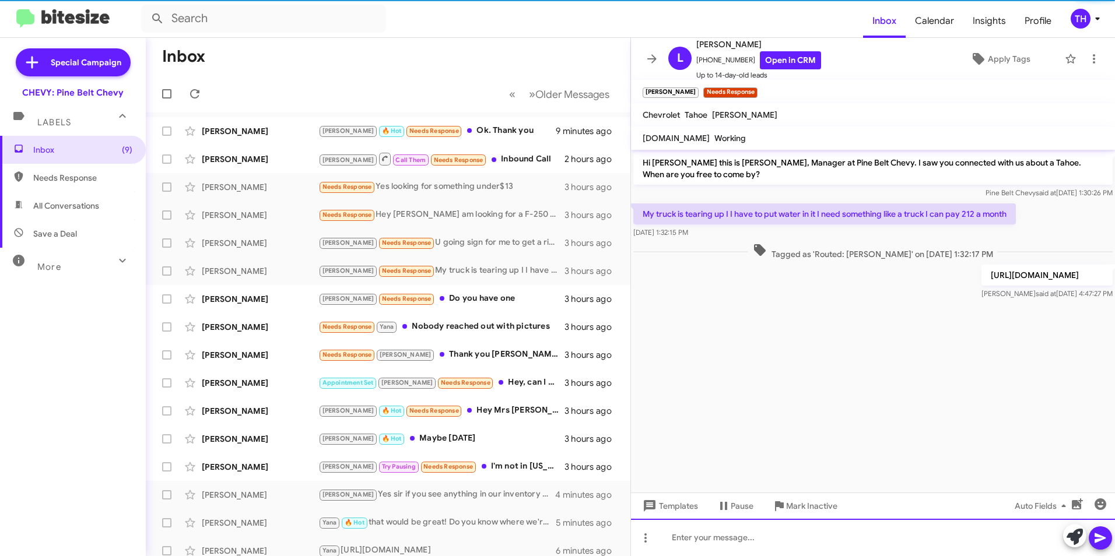
click at [748, 548] on div at bounding box center [873, 537] width 484 height 37
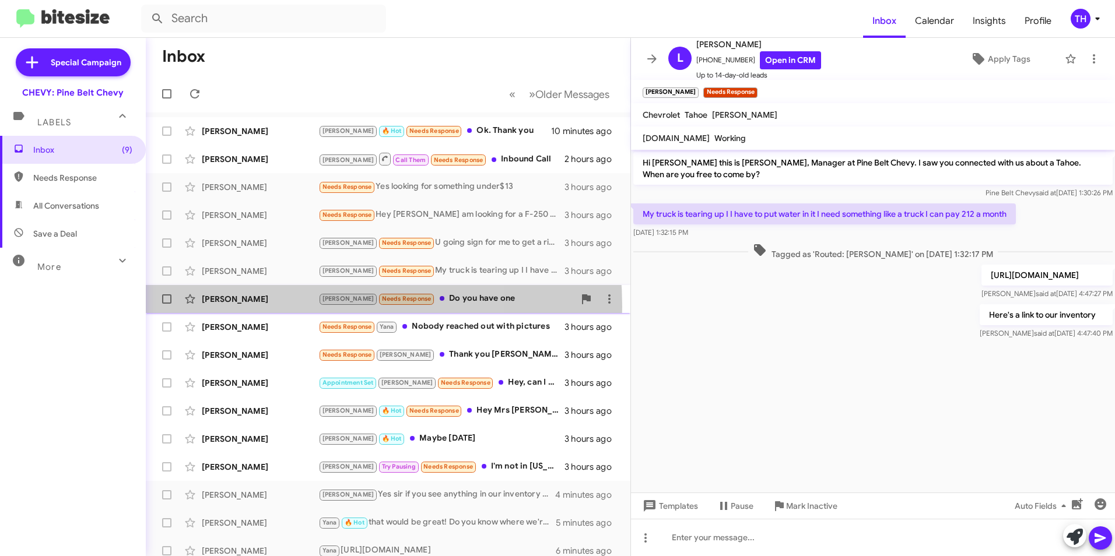
click at [266, 307] on div "[PERSON_NAME] Needs Response Do you have one 3 hours ago" at bounding box center [388, 299] width 466 height 23
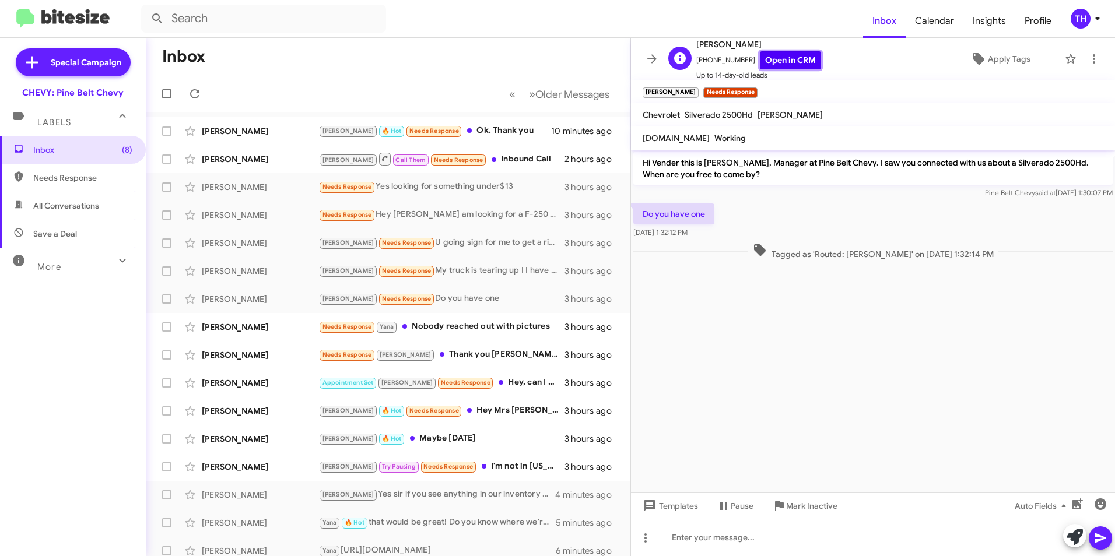
click at [770, 65] on link "Open in CRM" at bounding box center [790, 60] width 61 height 18
click at [726, 548] on div at bounding box center [873, 537] width 484 height 37
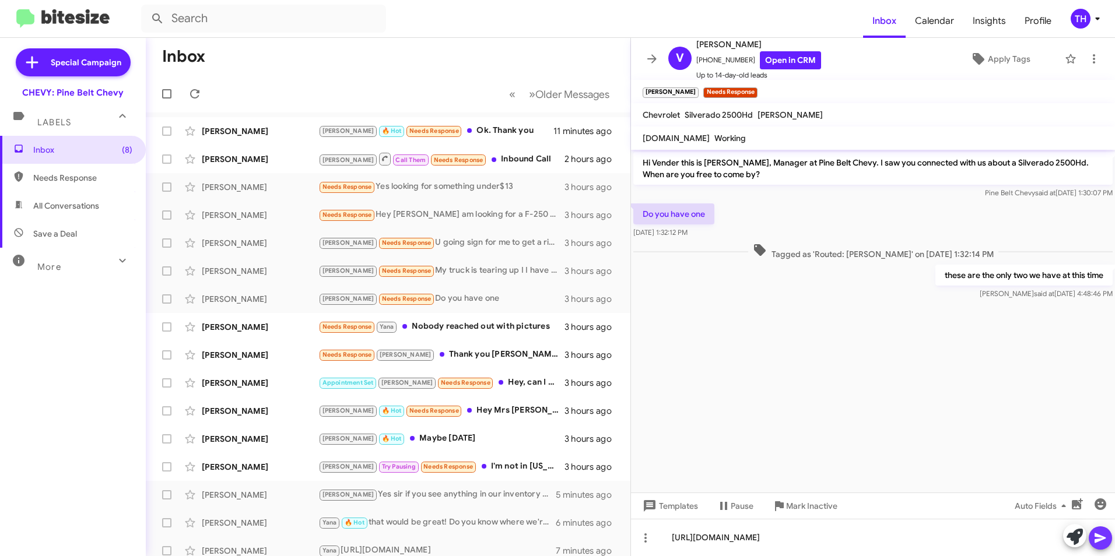
click at [1100, 545] on span at bounding box center [1101, 538] width 14 height 23
click at [254, 333] on div "[PERSON_NAME] Needs Response [PERSON_NAME] Nobody reached out with pictures 3 h…" at bounding box center [388, 327] width 466 height 23
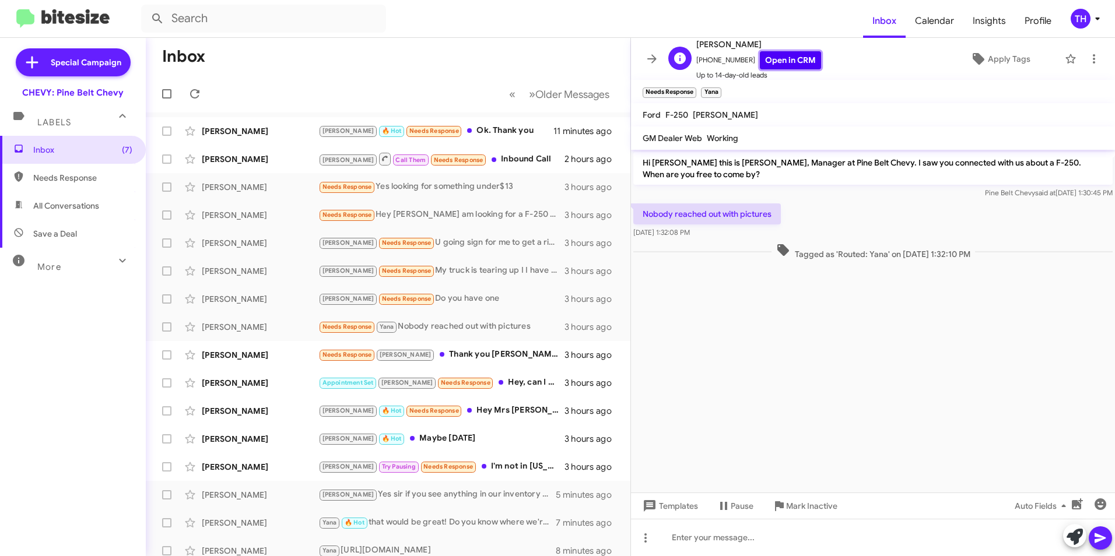
click at [776, 67] on link "Open in CRM" at bounding box center [790, 60] width 61 height 18
click at [689, 539] on div at bounding box center [873, 537] width 484 height 37
click at [1103, 534] on icon at bounding box center [1101, 538] width 14 height 14
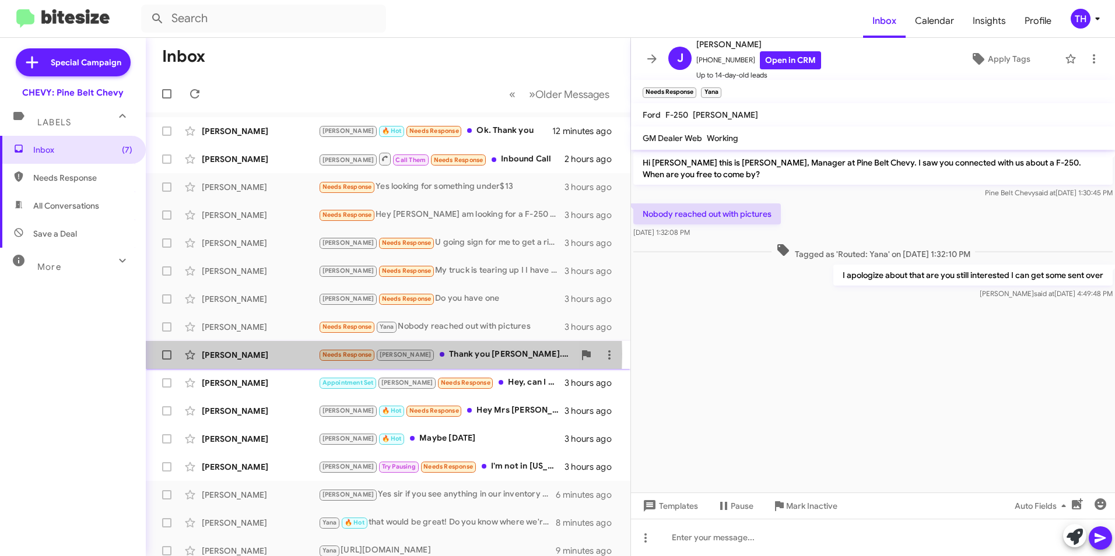
click at [229, 353] on div "[PERSON_NAME]" at bounding box center [260, 355] width 117 height 12
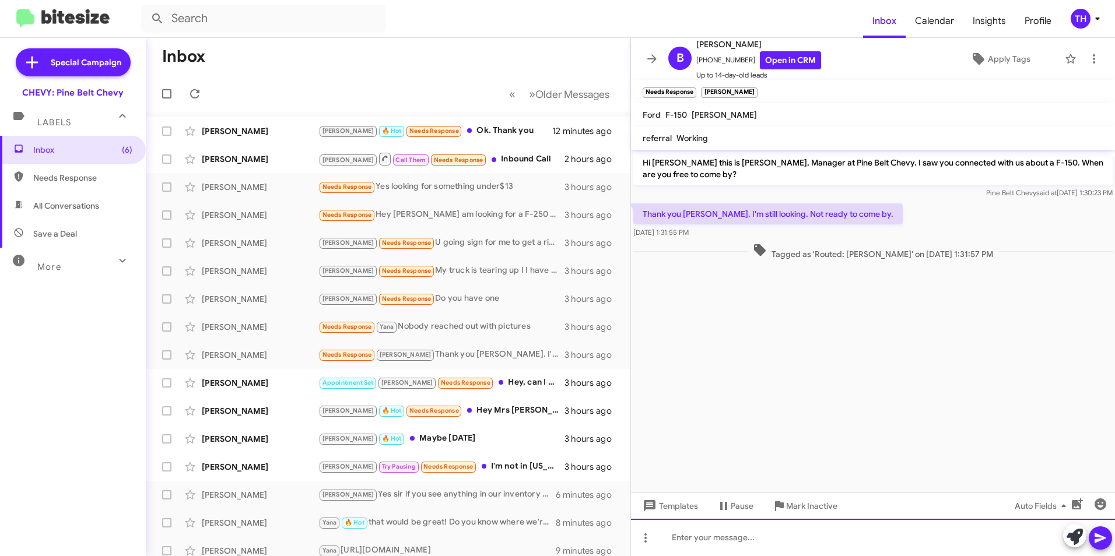
click at [681, 535] on div at bounding box center [873, 537] width 484 height 37
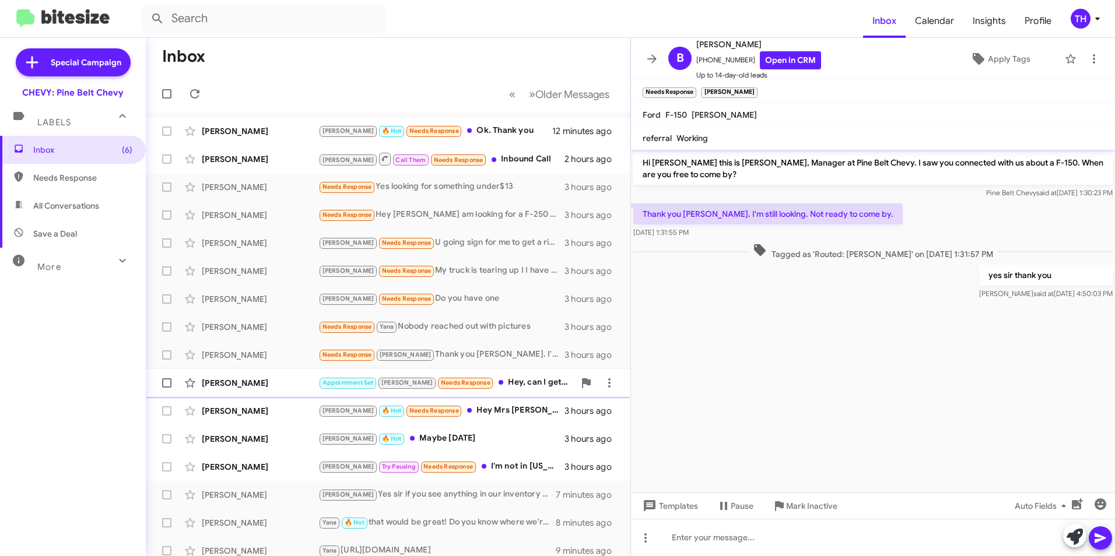
click at [265, 383] on div "[PERSON_NAME]" at bounding box center [260, 383] width 117 height 12
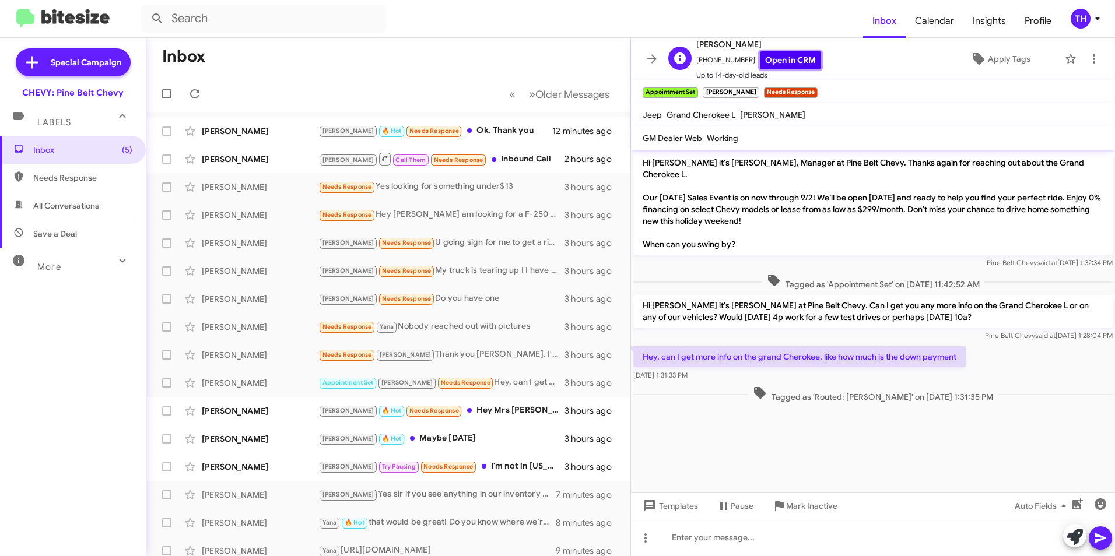
click at [805, 57] on link "Open in CRM" at bounding box center [790, 60] width 61 height 18
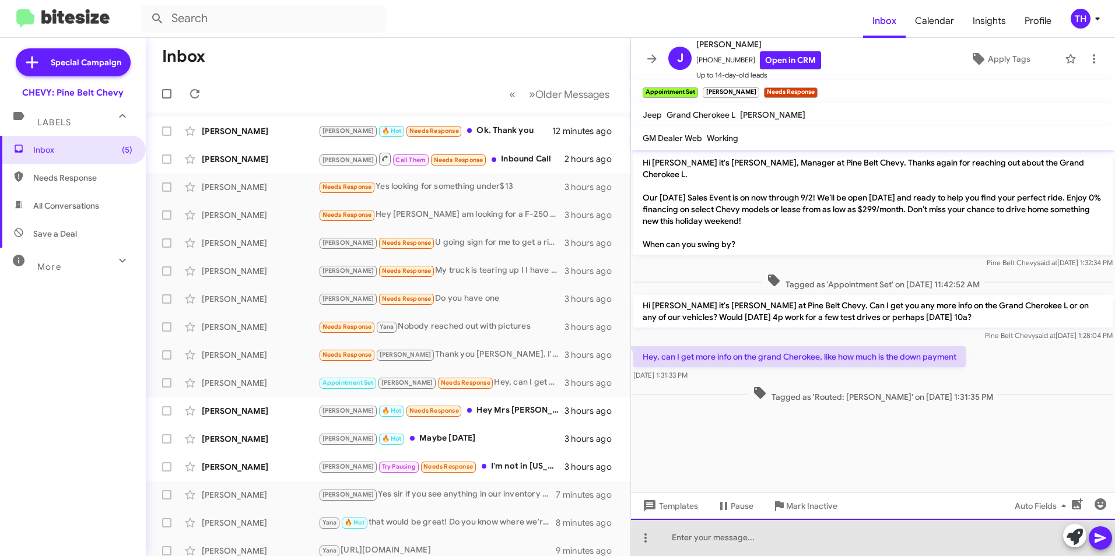
click at [738, 543] on div at bounding box center [873, 537] width 484 height 37
click at [684, 542] on div at bounding box center [873, 537] width 484 height 37
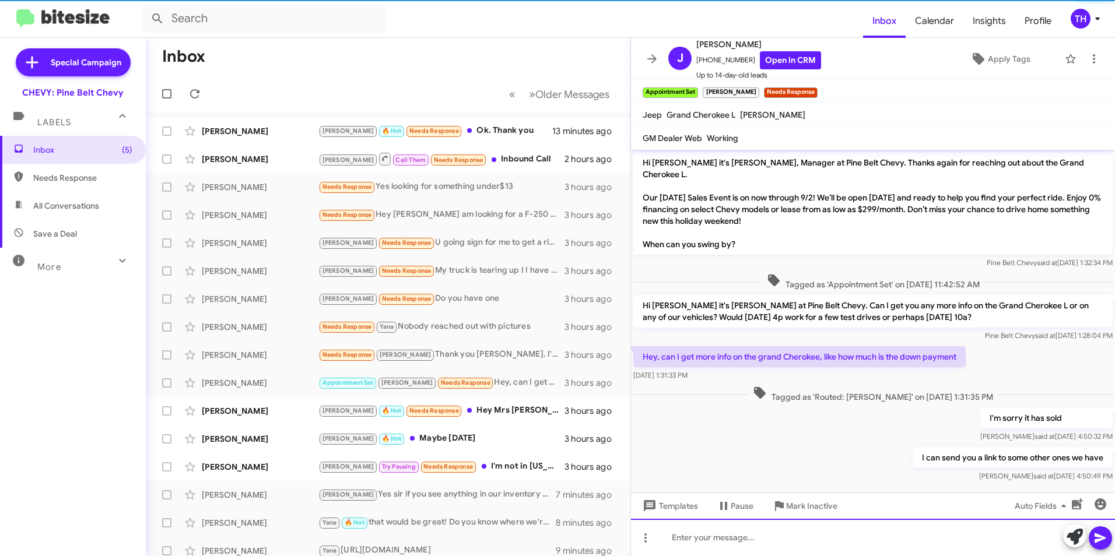
scroll to position [1, 0]
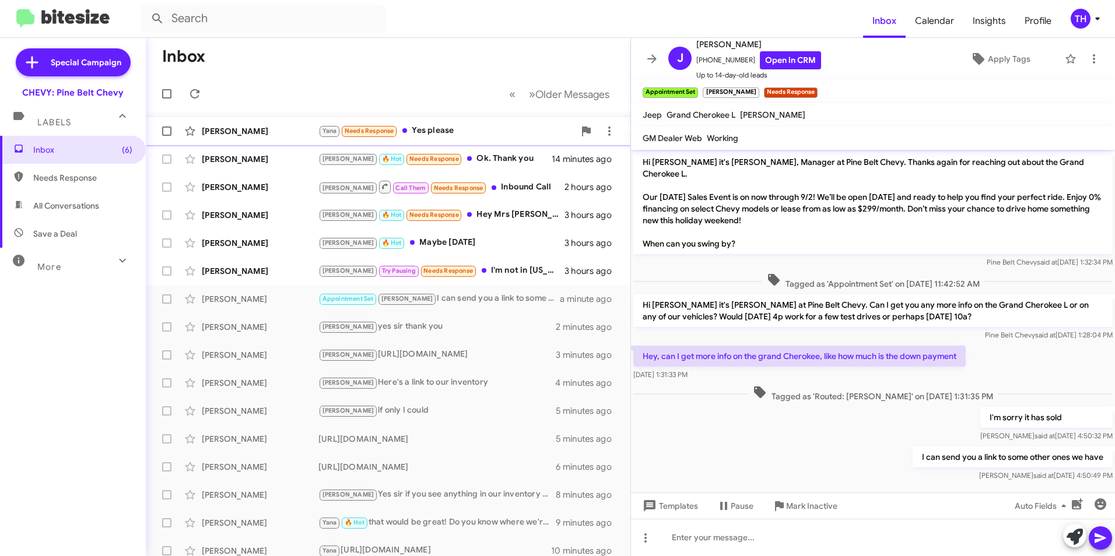
click at [216, 131] on div "[PERSON_NAME]" at bounding box center [260, 131] width 117 height 12
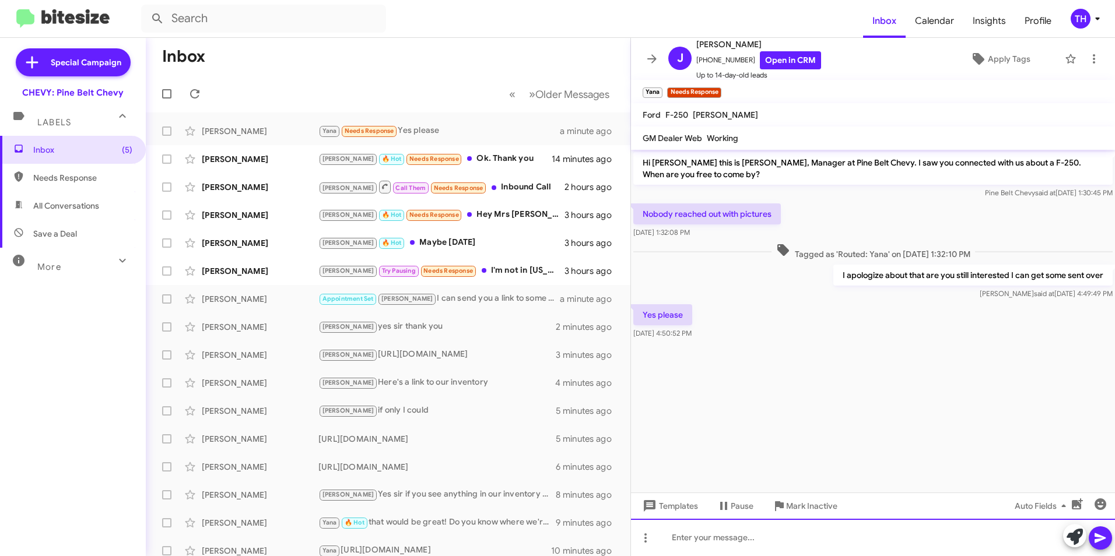
click at [681, 535] on div at bounding box center [873, 537] width 484 height 37
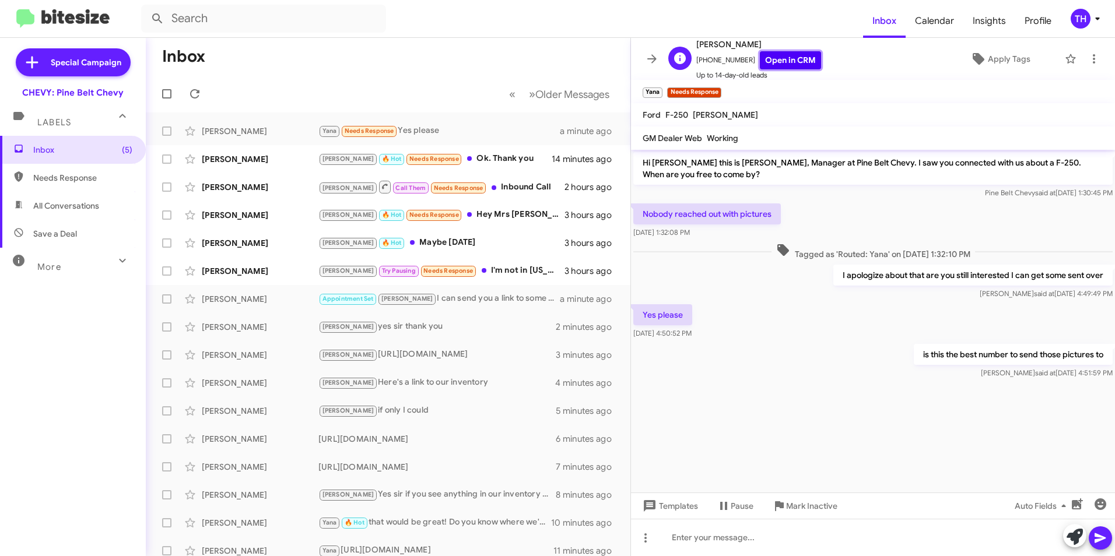
click at [804, 57] on link "Open in CRM" at bounding box center [790, 60] width 61 height 18
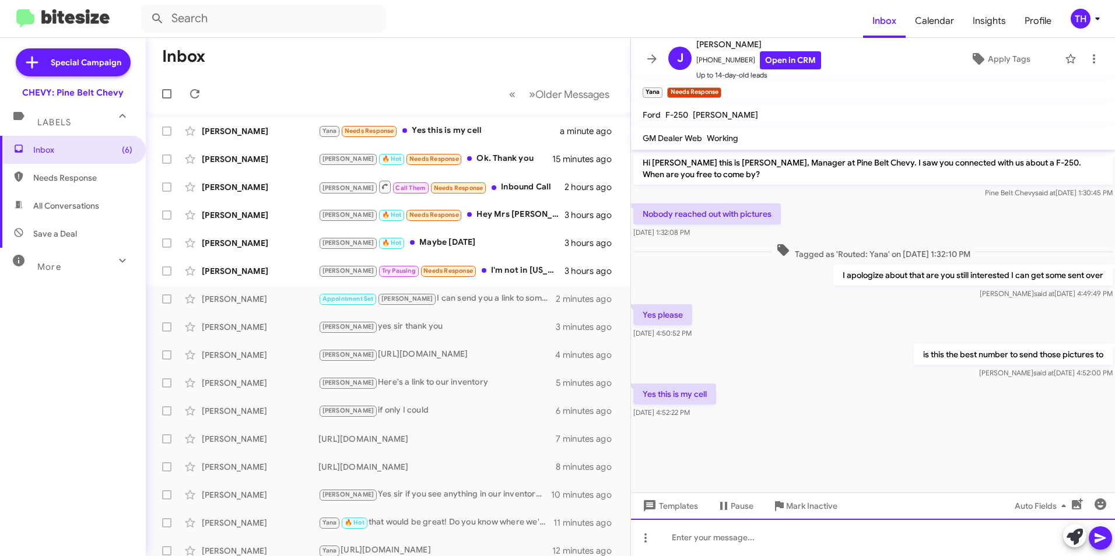
click at [701, 532] on div at bounding box center [873, 537] width 484 height 37
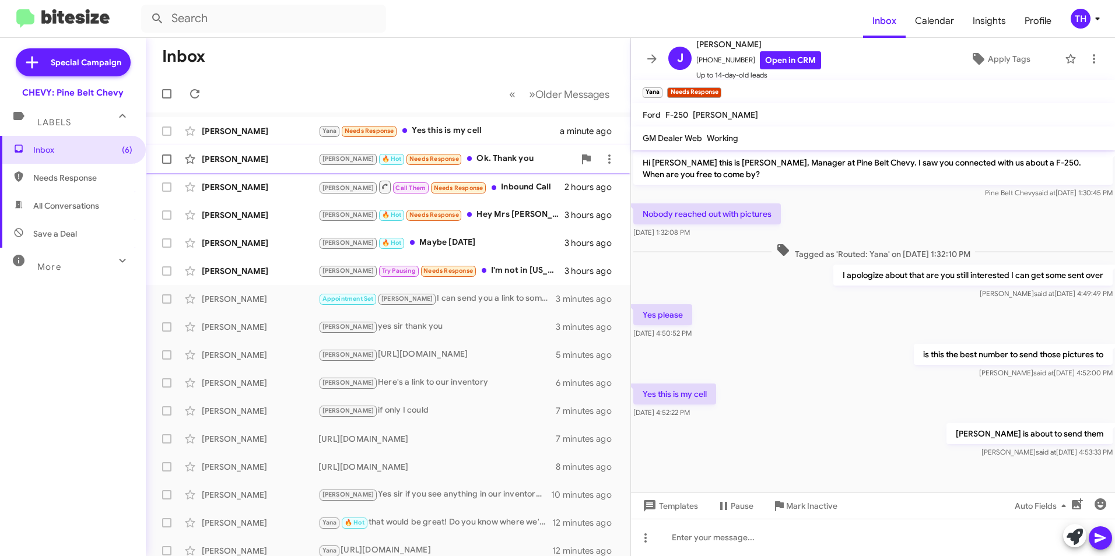
click at [229, 159] on div "[PERSON_NAME]" at bounding box center [260, 159] width 117 height 12
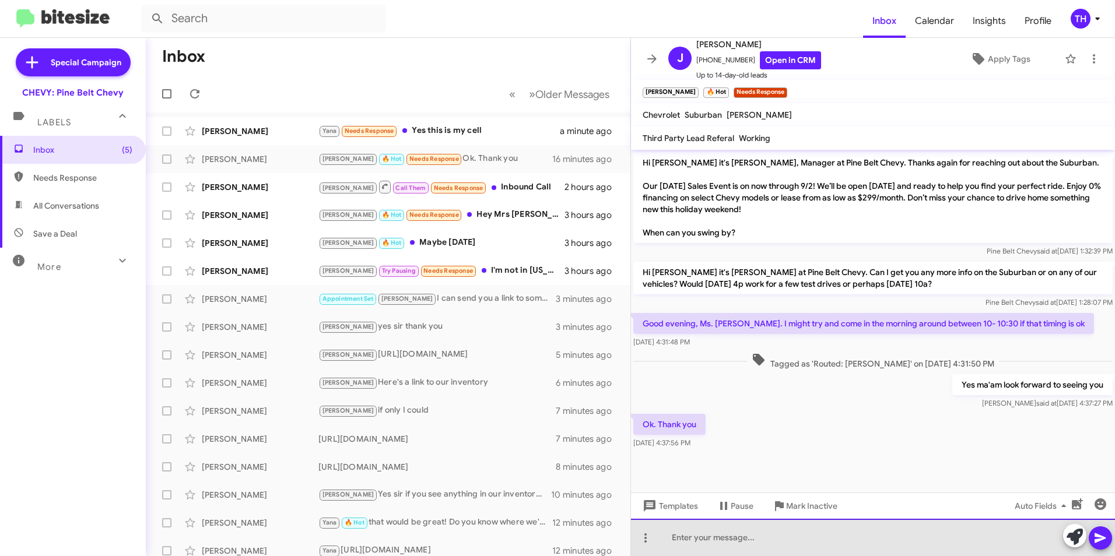
click at [715, 538] on div at bounding box center [873, 537] width 484 height 37
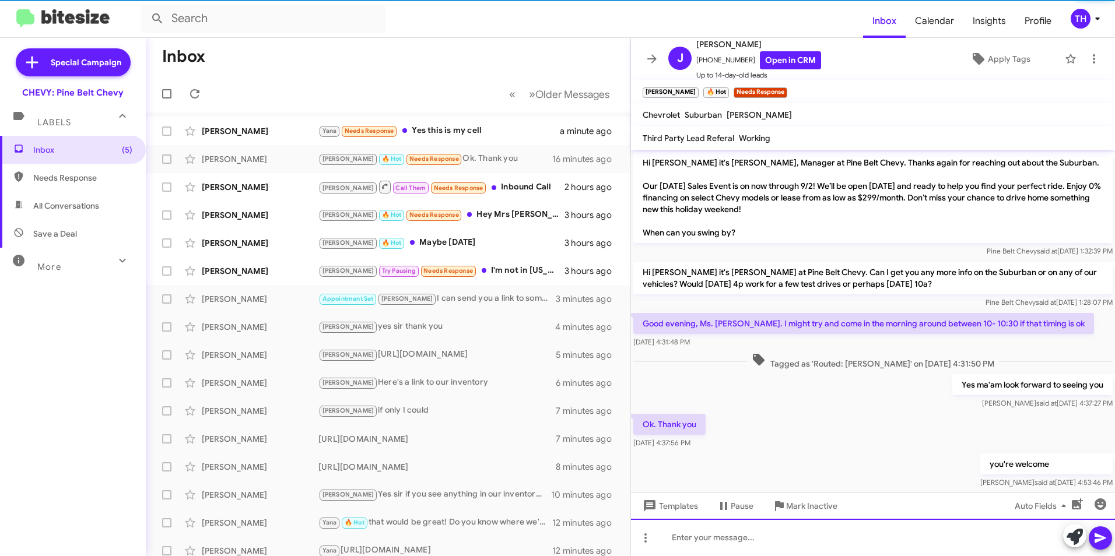
scroll to position [19, 0]
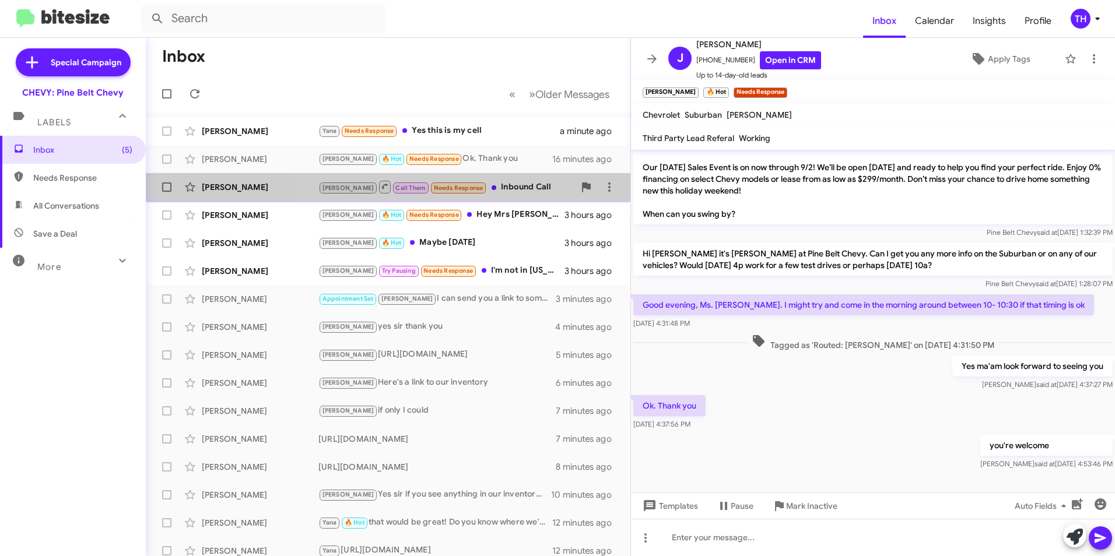
click at [507, 190] on div "[PERSON_NAME] Call Them Needs Response Inbound Call" at bounding box center [446, 187] width 256 height 15
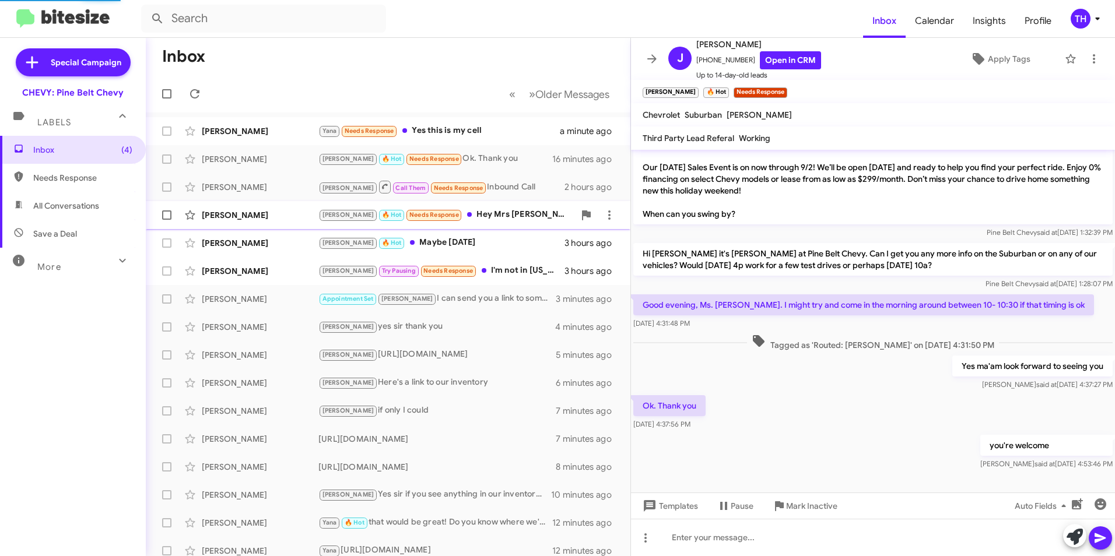
click at [248, 214] on div "[PERSON_NAME]" at bounding box center [260, 215] width 117 height 12
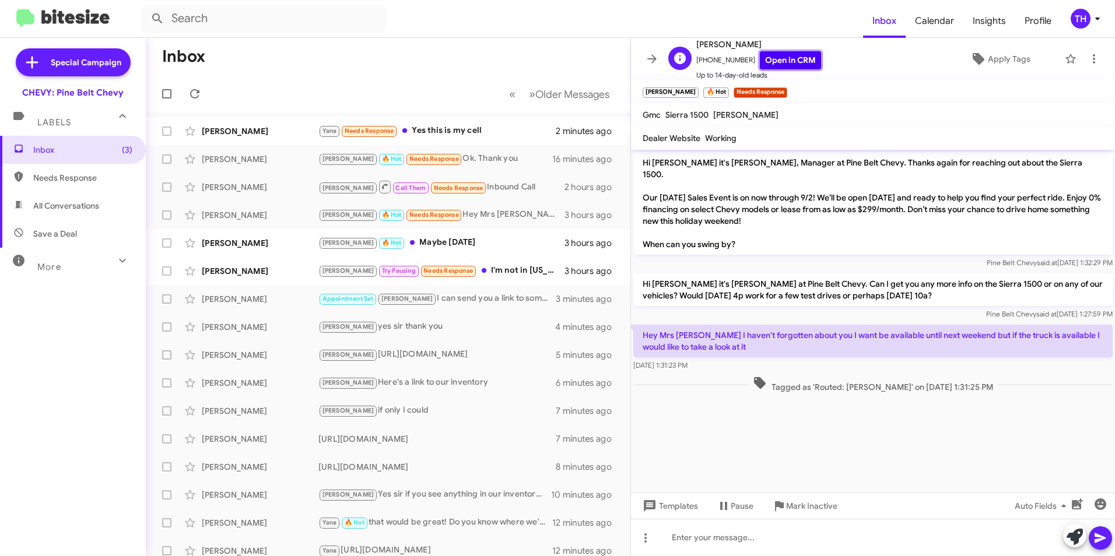
click at [800, 61] on link "Open in CRM" at bounding box center [790, 60] width 61 height 18
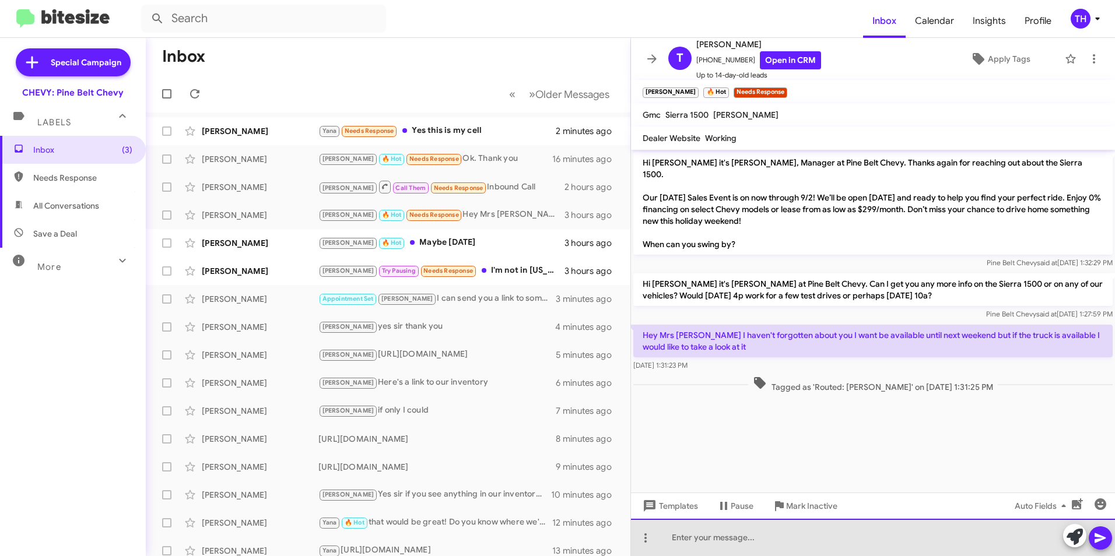
click at [679, 538] on div at bounding box center [873, 537] width 484 height 37
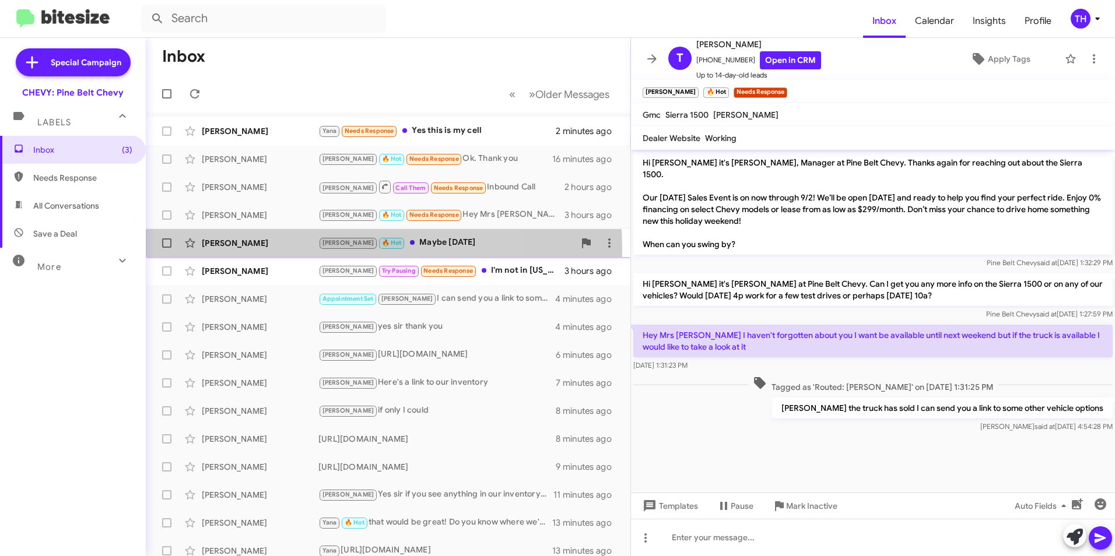
click at [276, 249] on div "[PERSON_NAME] [PERSON_NAME] 🔥 Hot Maybe [DATE]" at bounding box center [388, 243] width 466 height 23
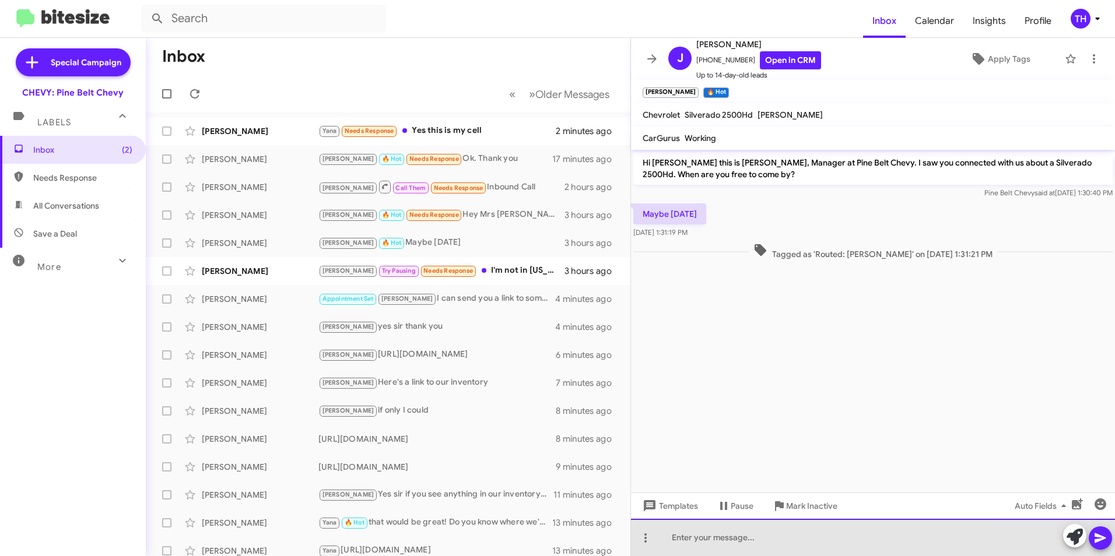
click at [686, 544] on div at bounding box center [873, 537] width 484 height 37
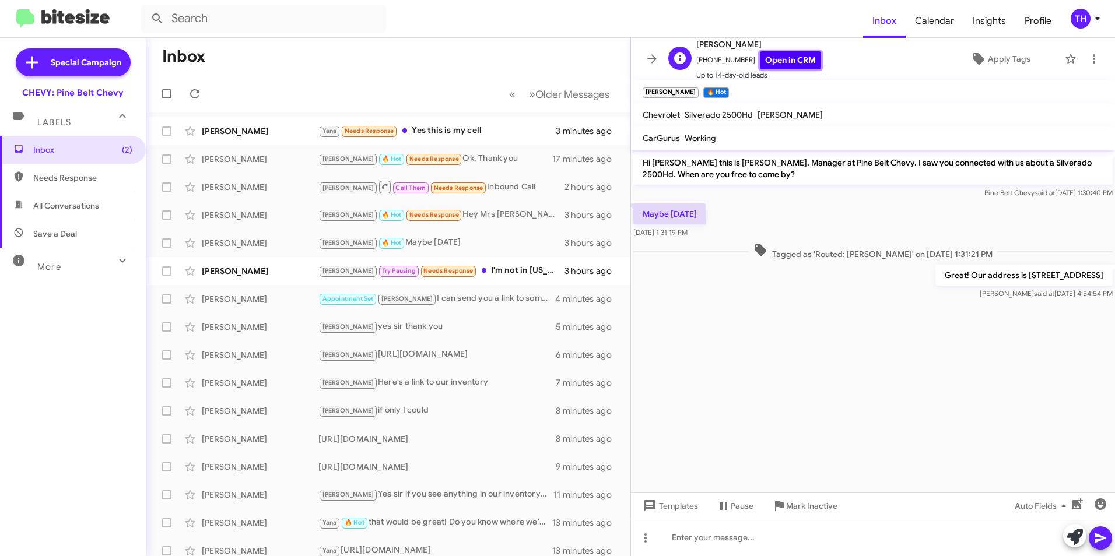
click at [788, 62] on link "Open in CRM" at bounding box center [790, 60] width 61 height 18
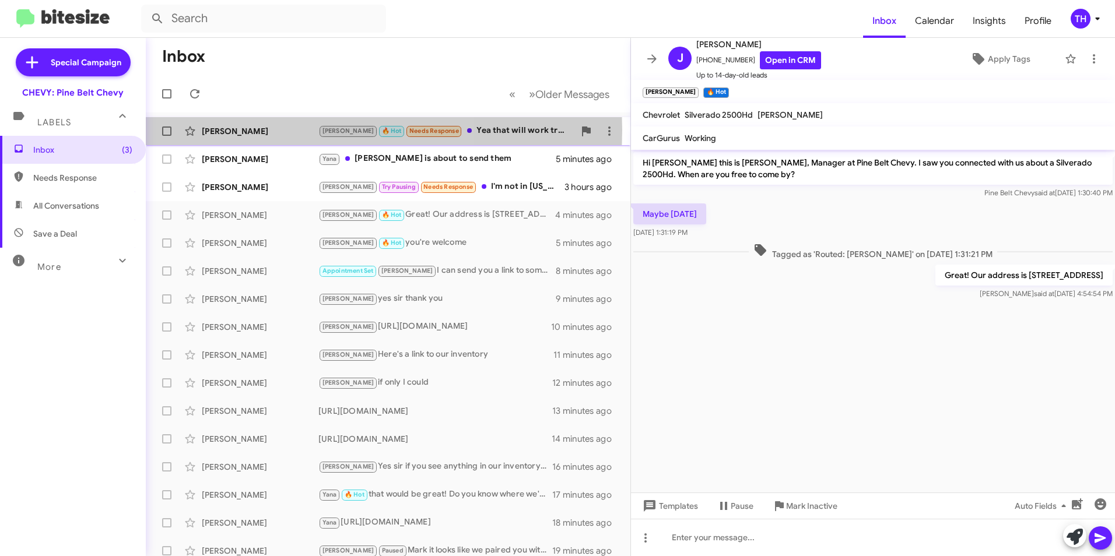
click at [251, 130] on div "[PERSON_NAME]" at bounding box center [260, 131] width 117 height 12
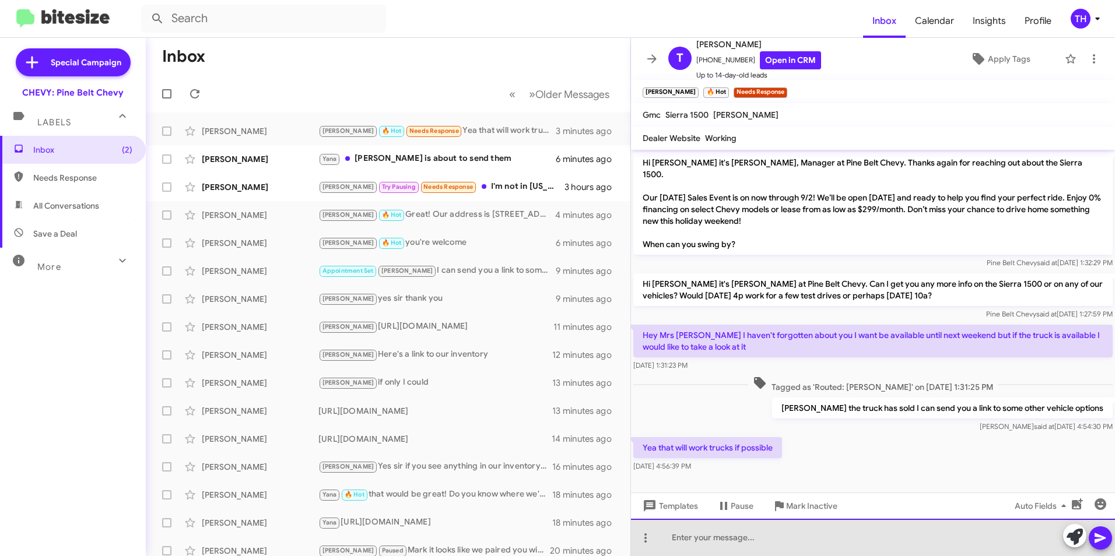
click at [687, 536] on div at bounding box center [873, 537] width 484 height 37
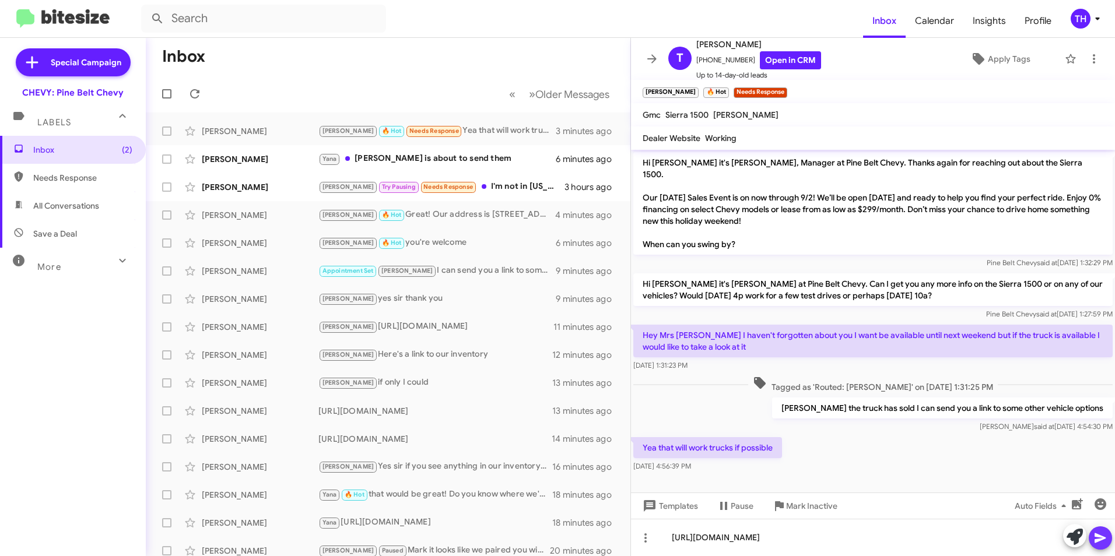
click at [1098, 530] on span at bounding box center [1101, 538] width 14 height 23
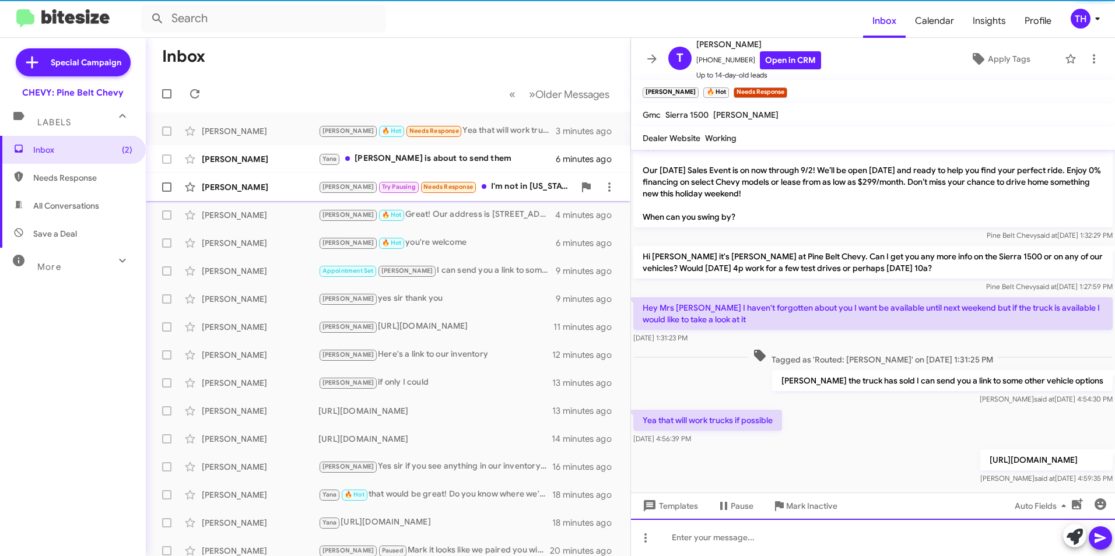
scroll to position [42, 0]
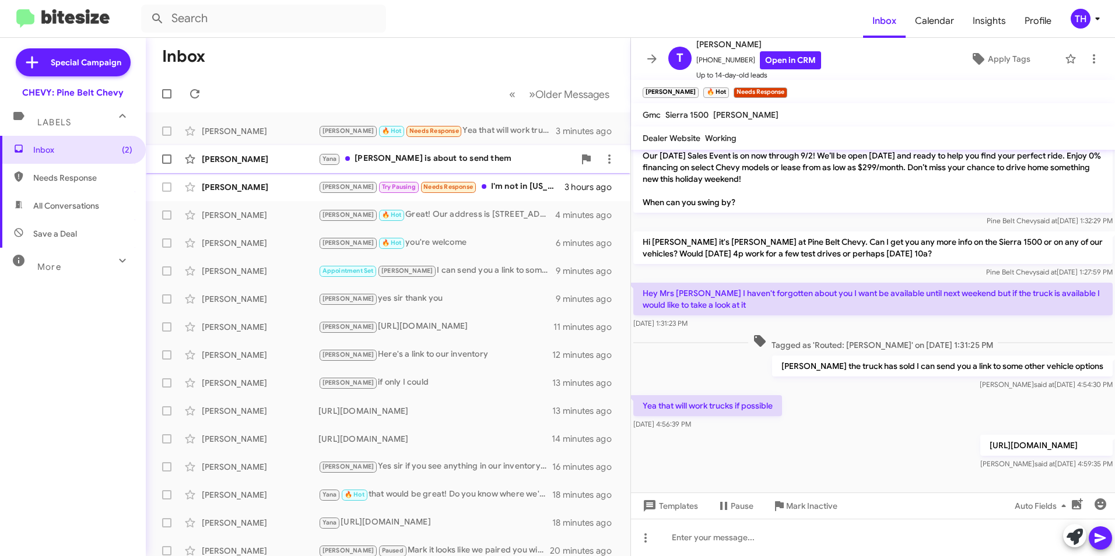
click at [256, 162] on div "[PERSON_NAME]" at bounding box center [260, 159] width 117 height 12
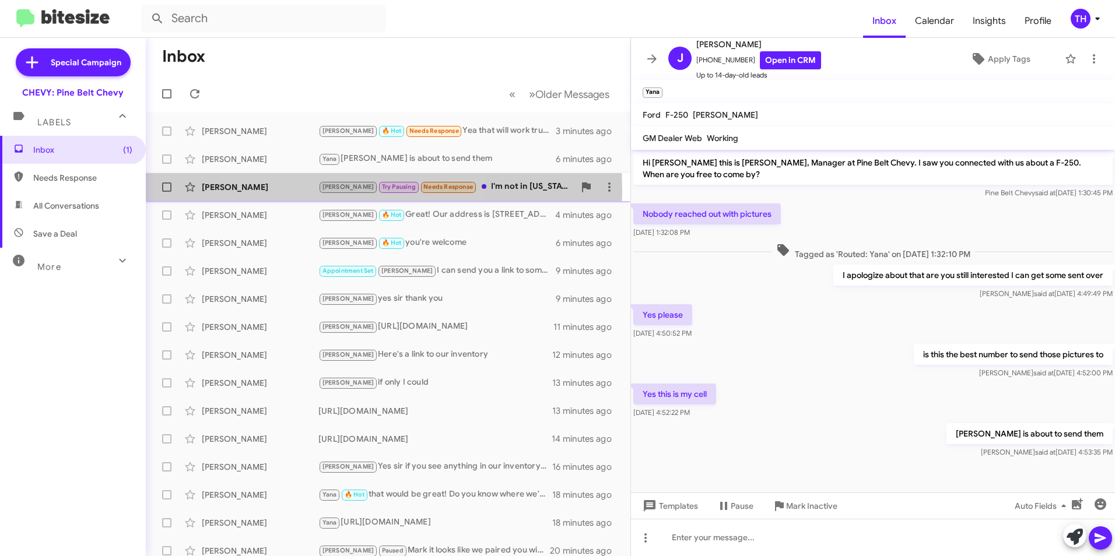
click at [258, 191] on div "[PERSON_NAME]" at bounding box center [260, 187] width 117 height 12
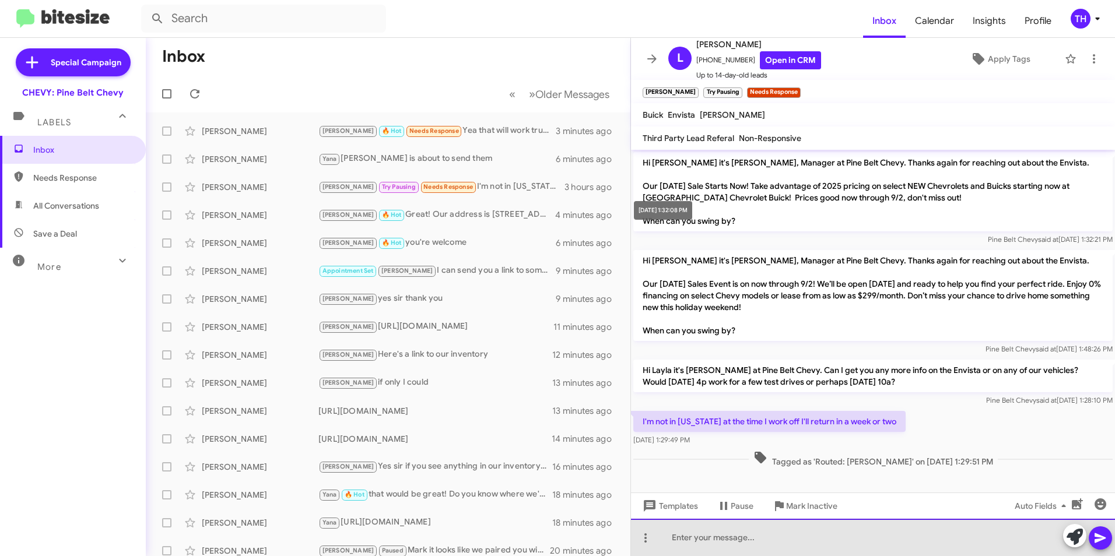
click at [706, 539] on div at bounding box center [873, 537] width 484 height 37
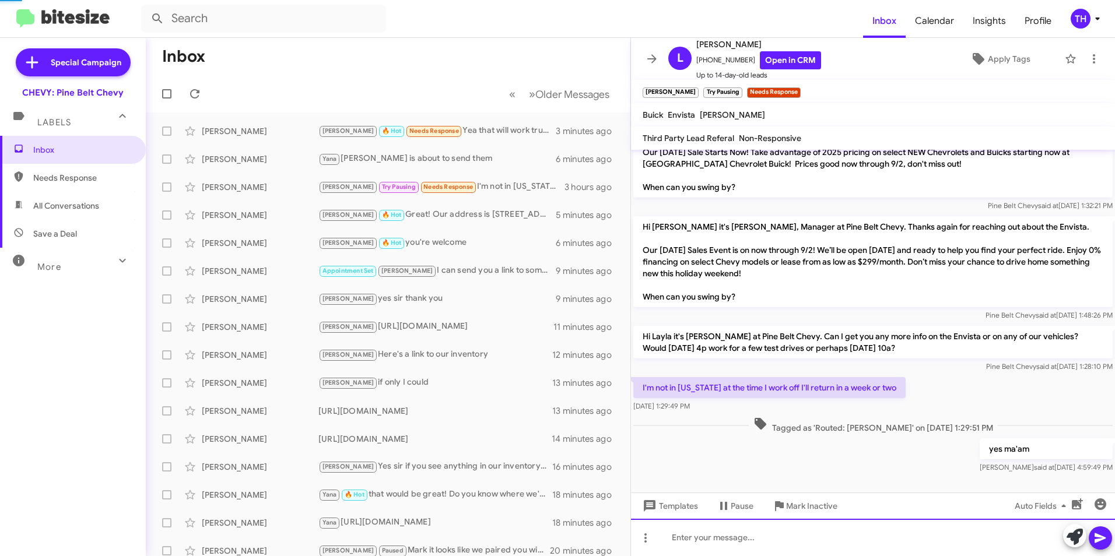
scroll to position [34, 0]
click at [199, 93] on icon at bounding box center [194, 93] width 9 height 9
